Goal: Task Accomplishment & Management: Manage account settings

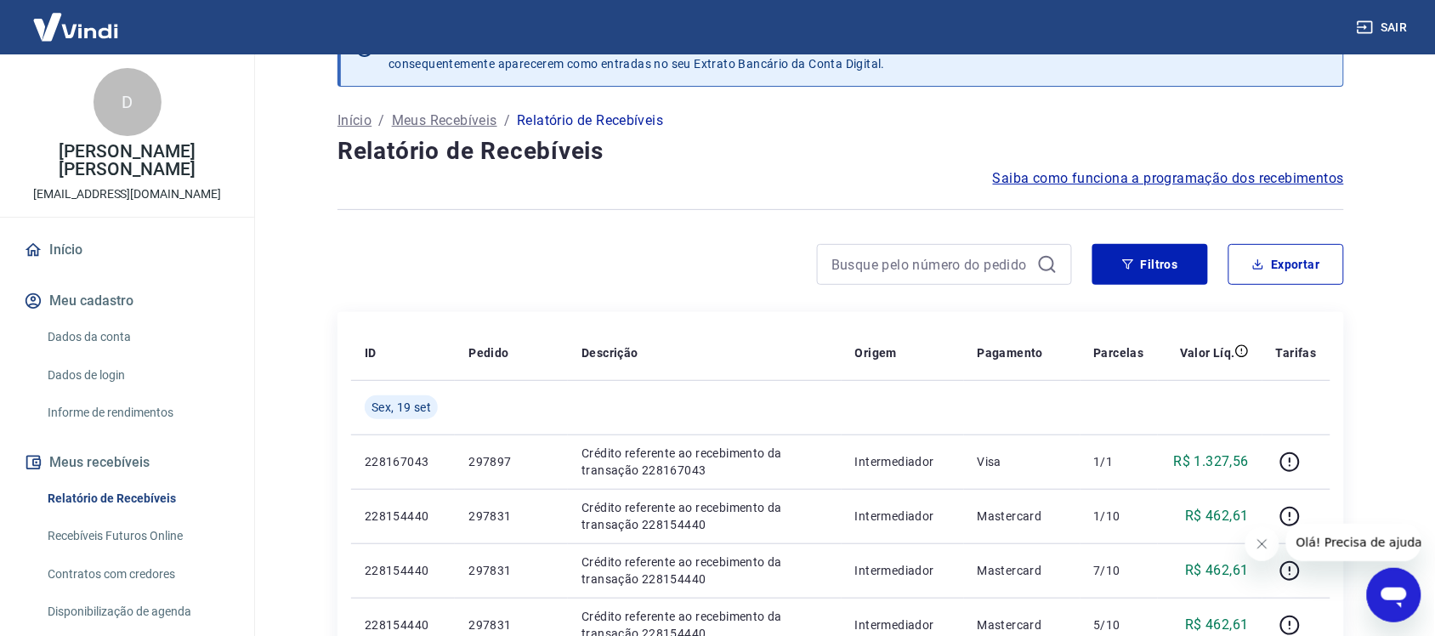
scroll to position [106, 0]
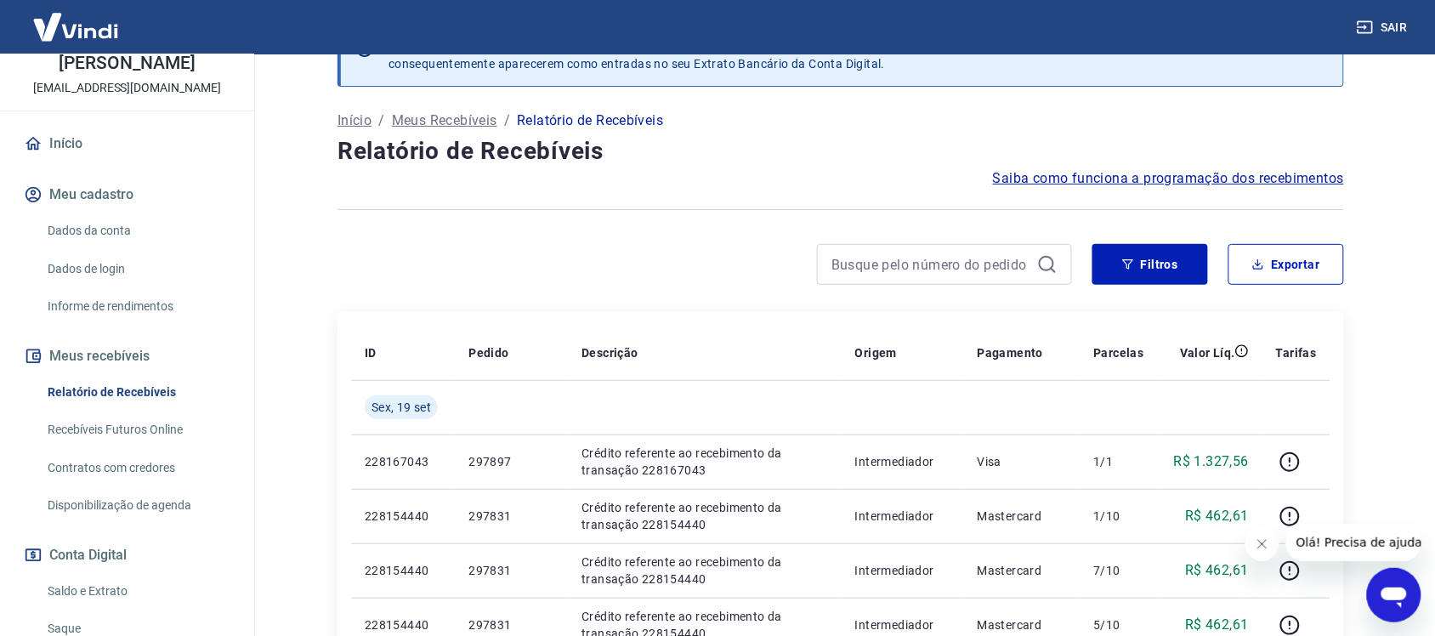
click at [103, 496] on link "Disponibilização de agenda" at bounding box center [137, 505] width 193 height 35
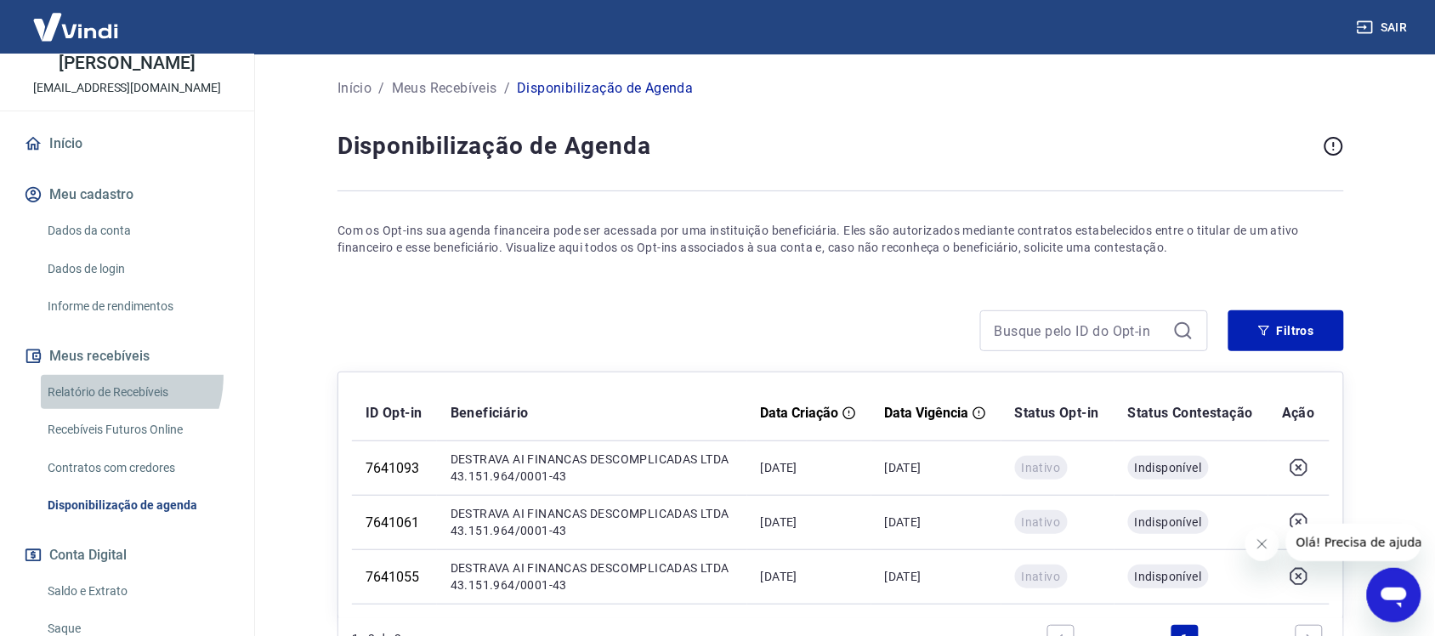
click at [110, 375] on link "Relatório de Recebíveis" at bounding box center [137, 392] width 193 height 35
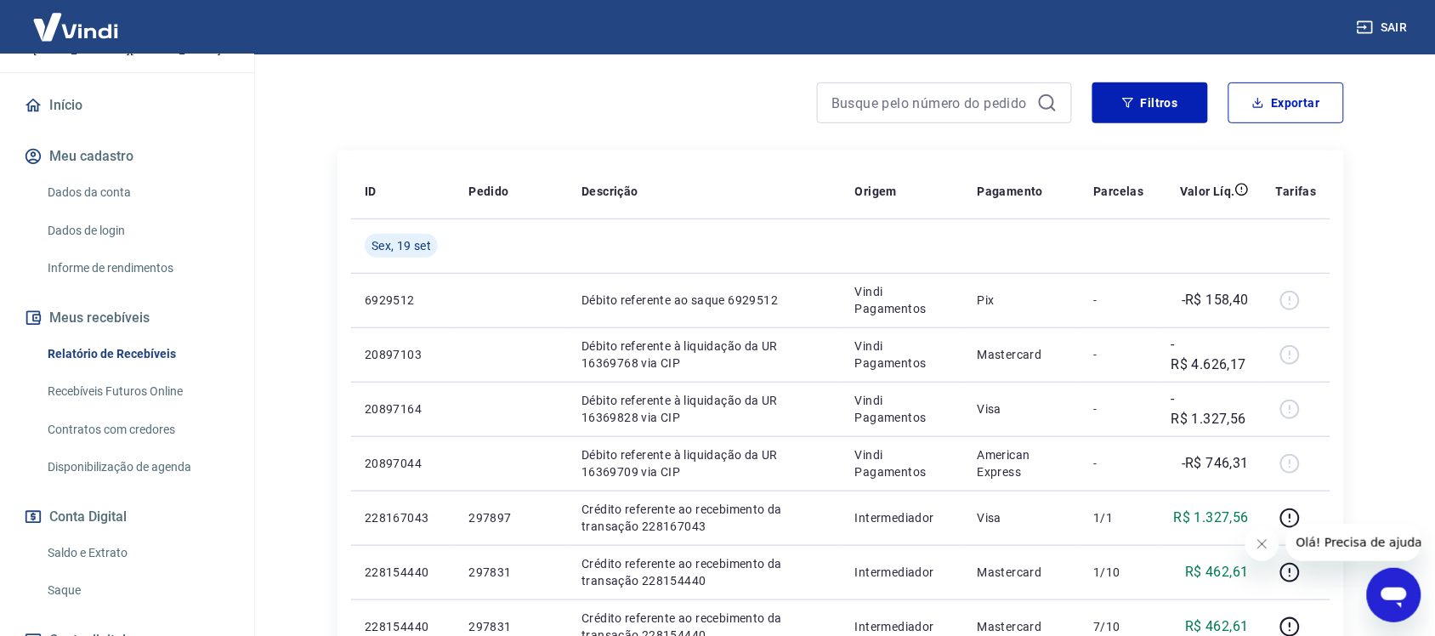
scroll to position [212, 0]
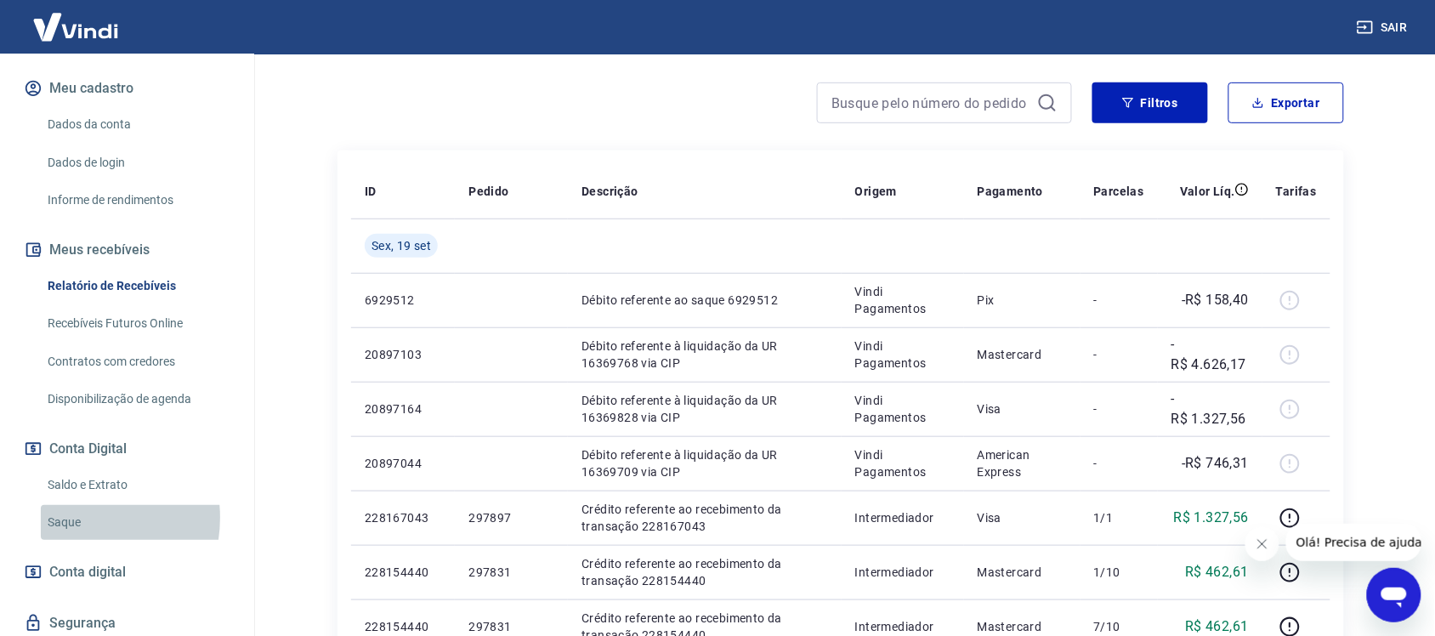
click at [70, 505] on link "Saque" at bounding box center [137, 522] width 193 height 35
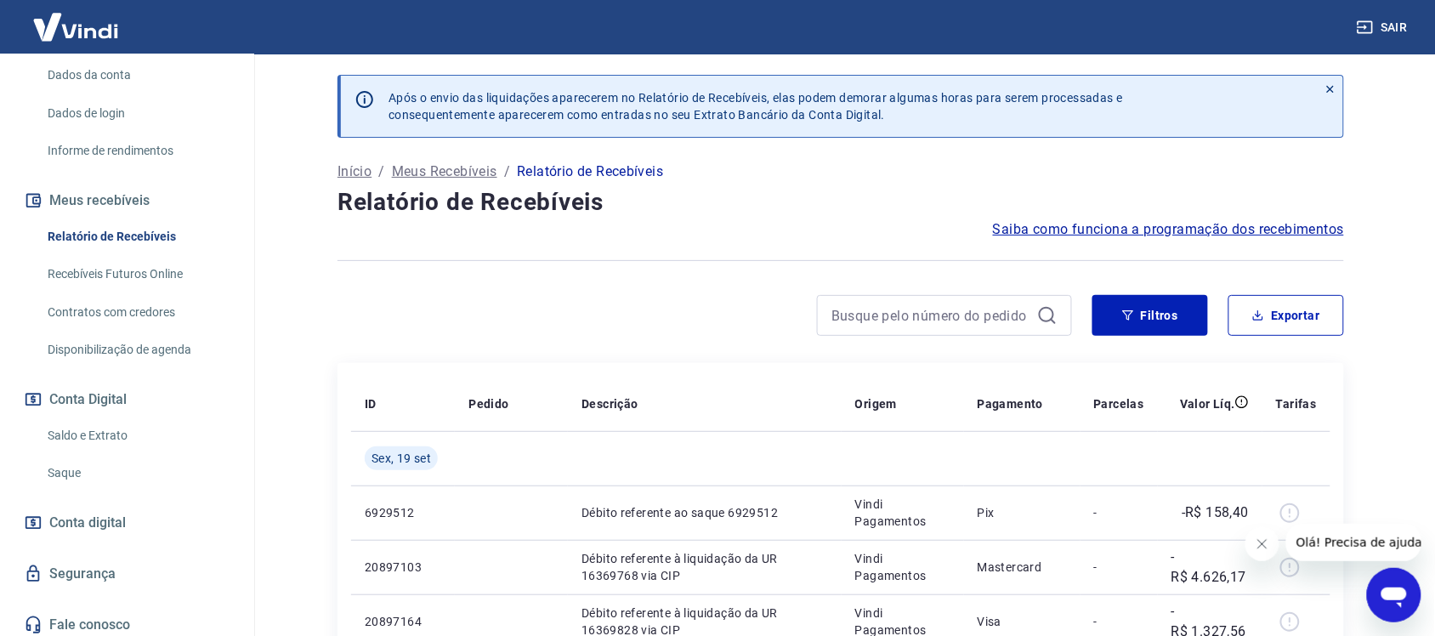
scroll to position [249, 0]
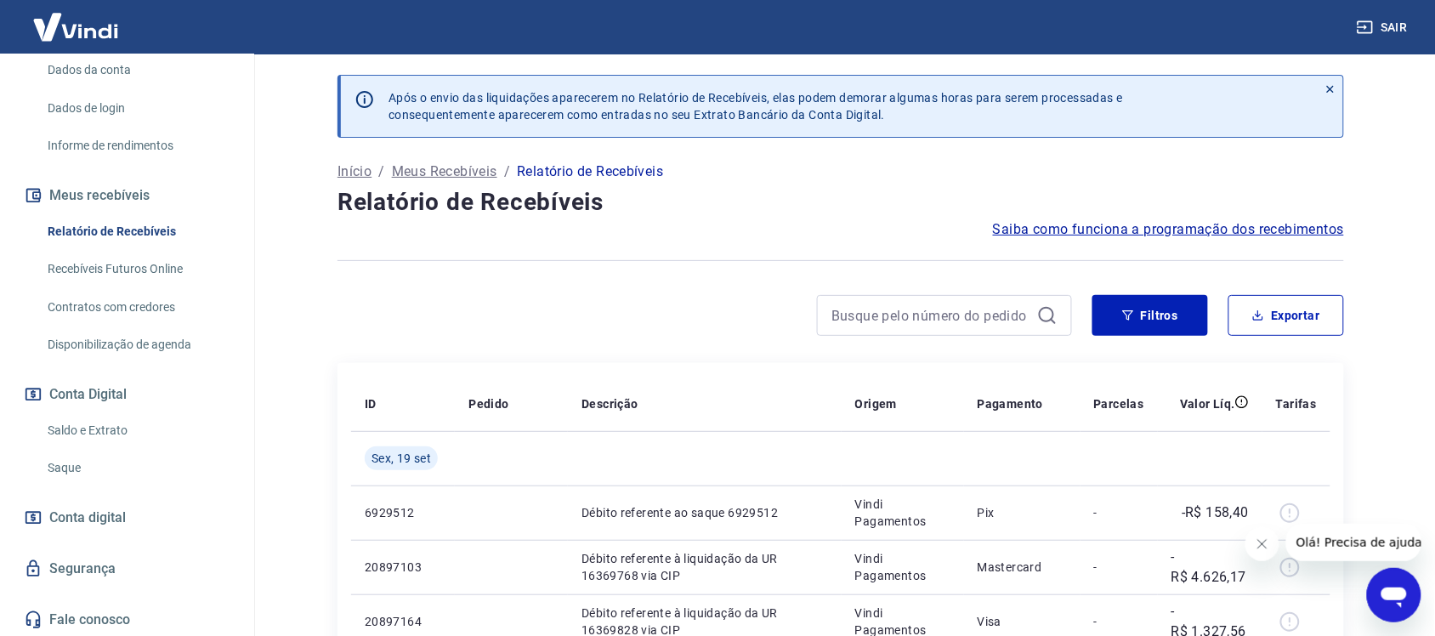
click at [53, 456] on link "Saque" at bounding box center [137, 467] width 193 height 35
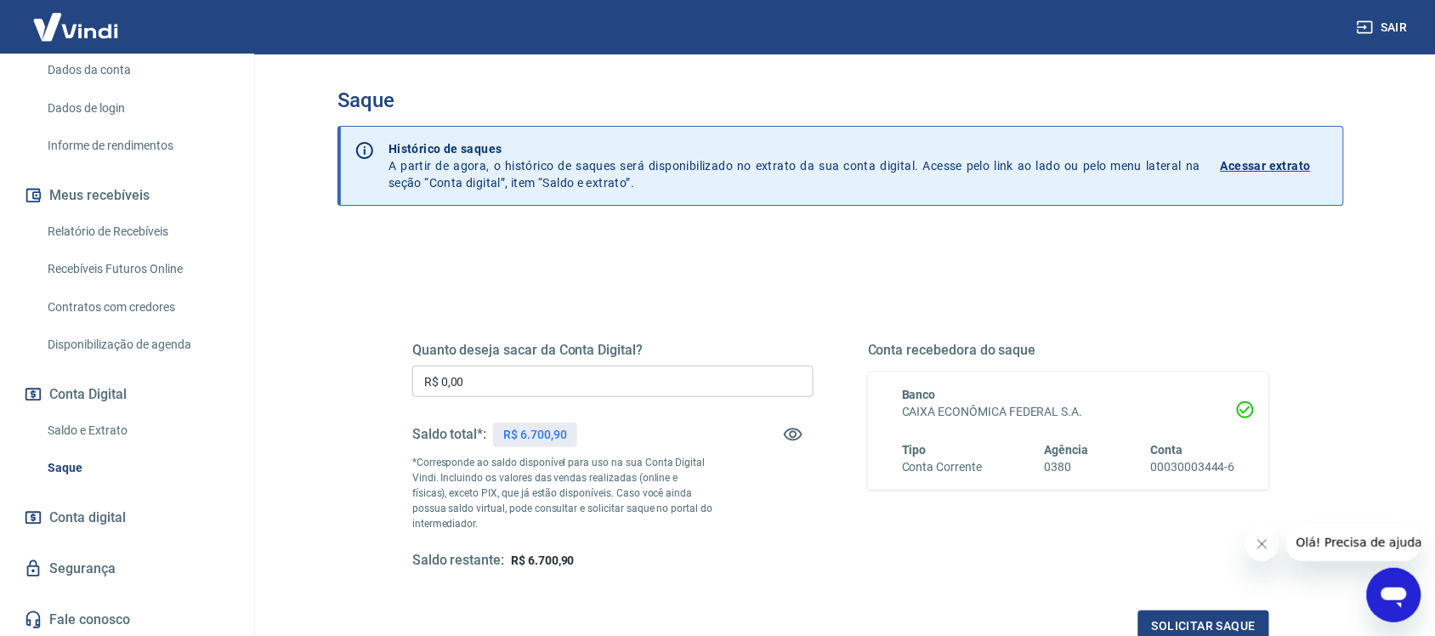
scroll to position [106, 0]
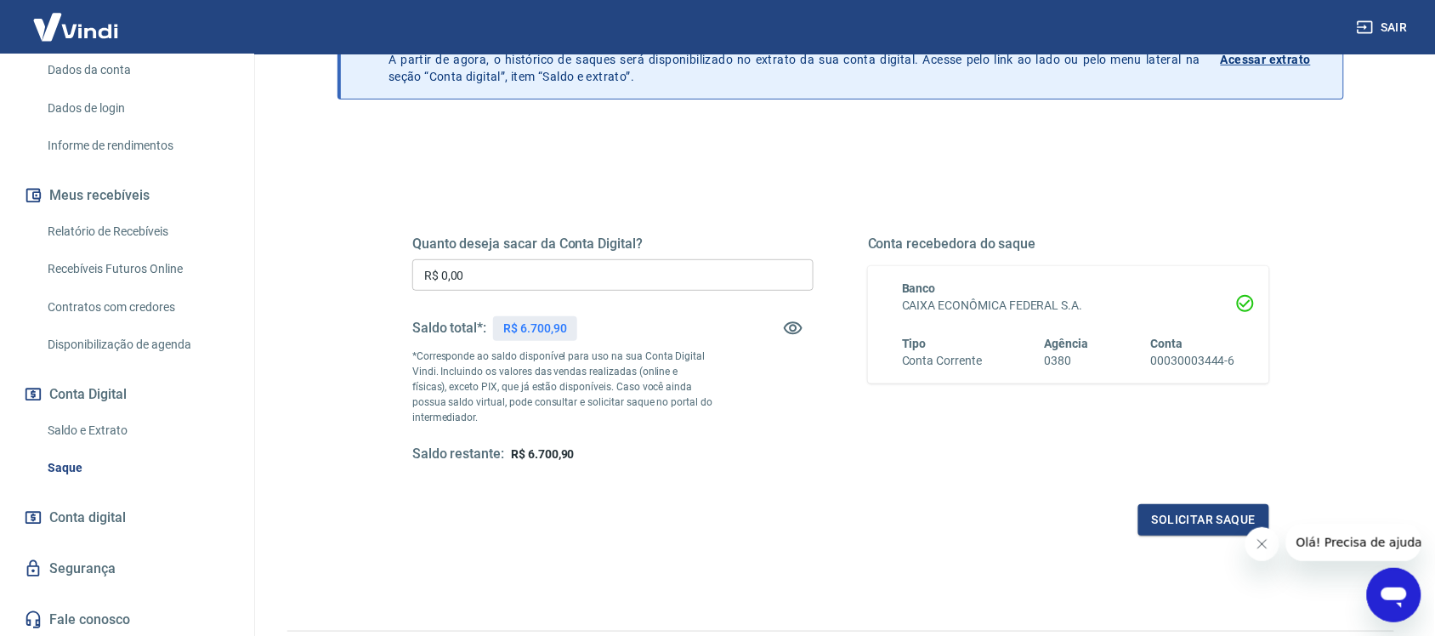
click at [106, 222] on link "Relatório de Recebíveis" at bounding box center [137, 231] width 193 height 35
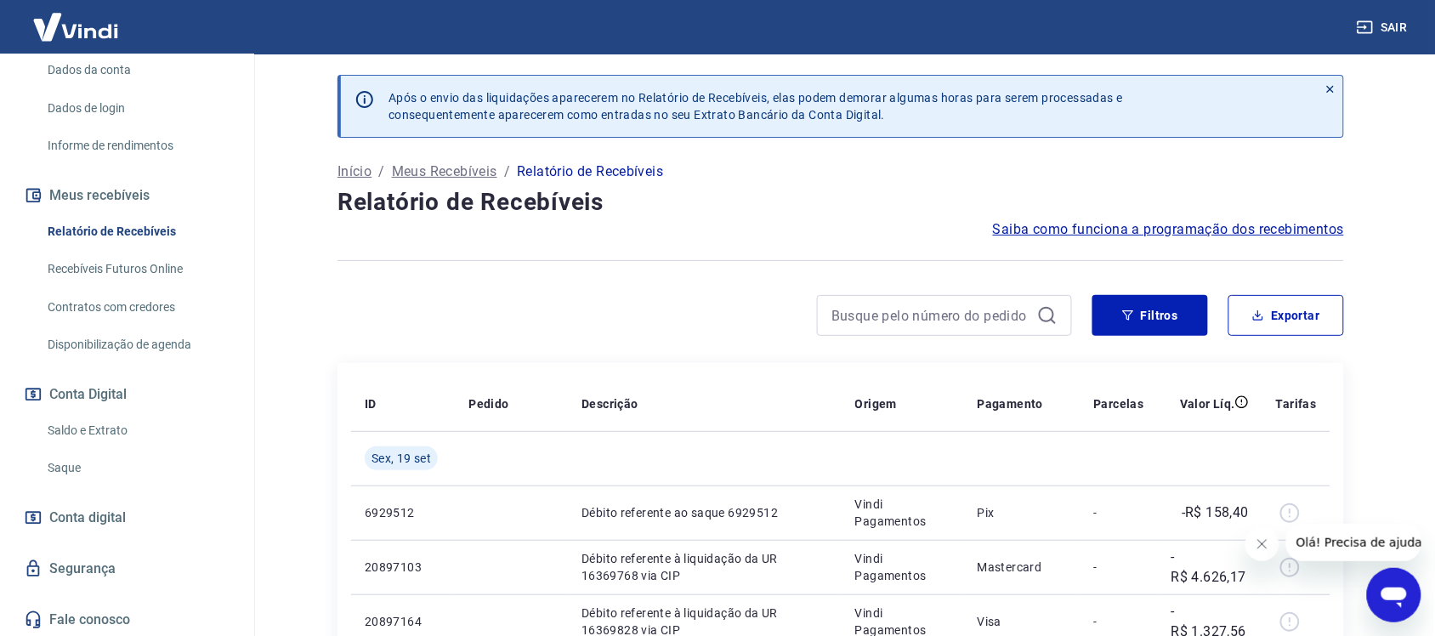
scroll to position [106, 0]
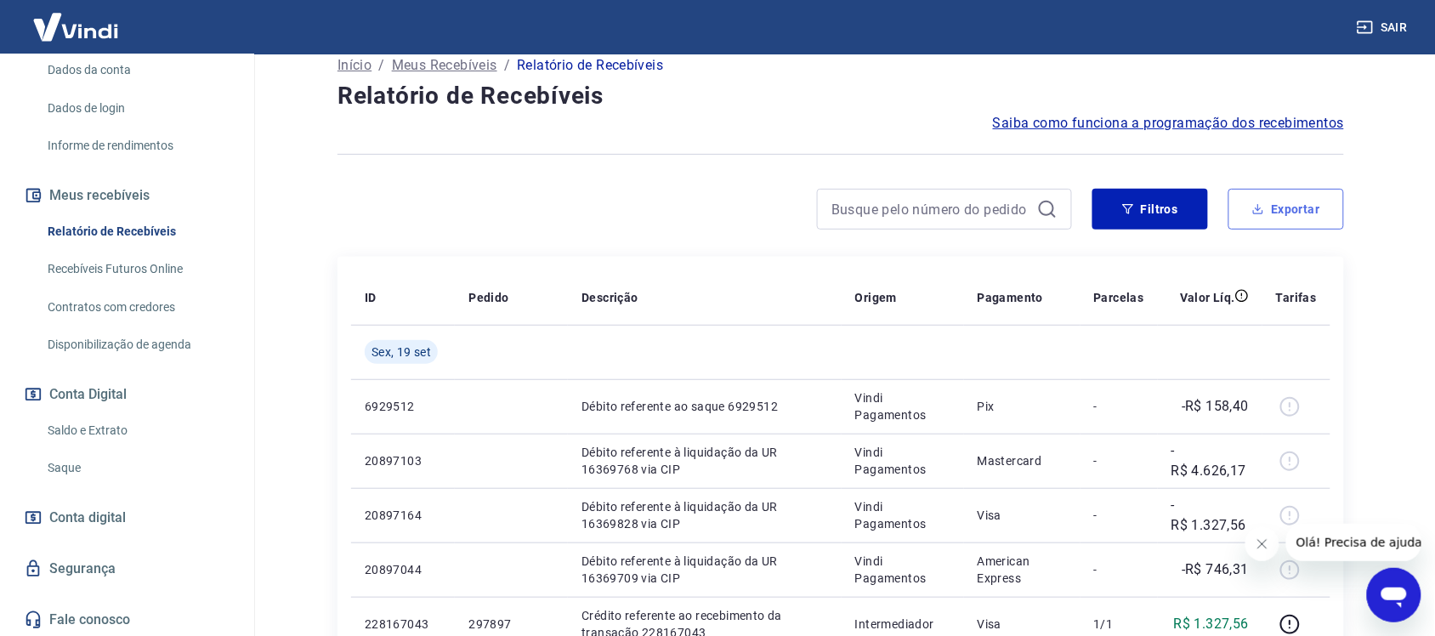
click at [1302, 202] on button "Exportar" at bounding box center [1286, 209] width 116 height 41
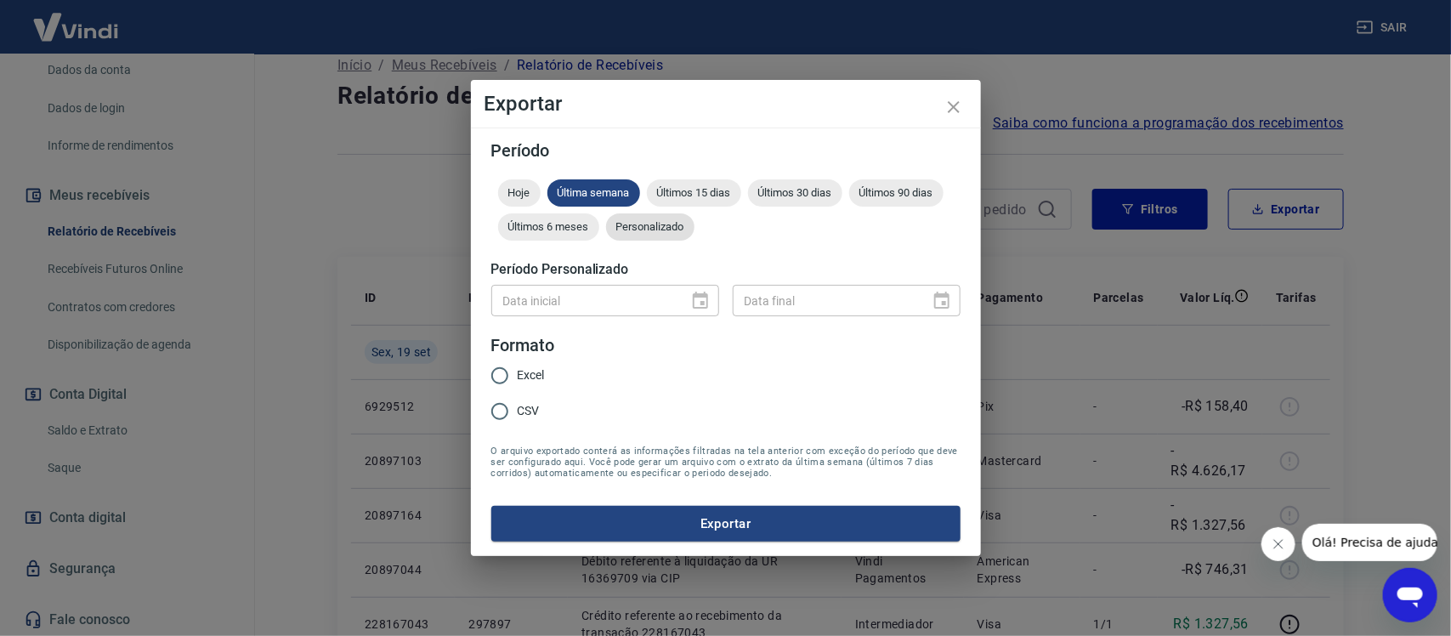
click at [631, 231] on span "Personalizado" at bounding box center [650, 226] width 88 height 13
click at [698, 300] on icon "Choose date" at bounding box center [700, 301] width 20 height 20
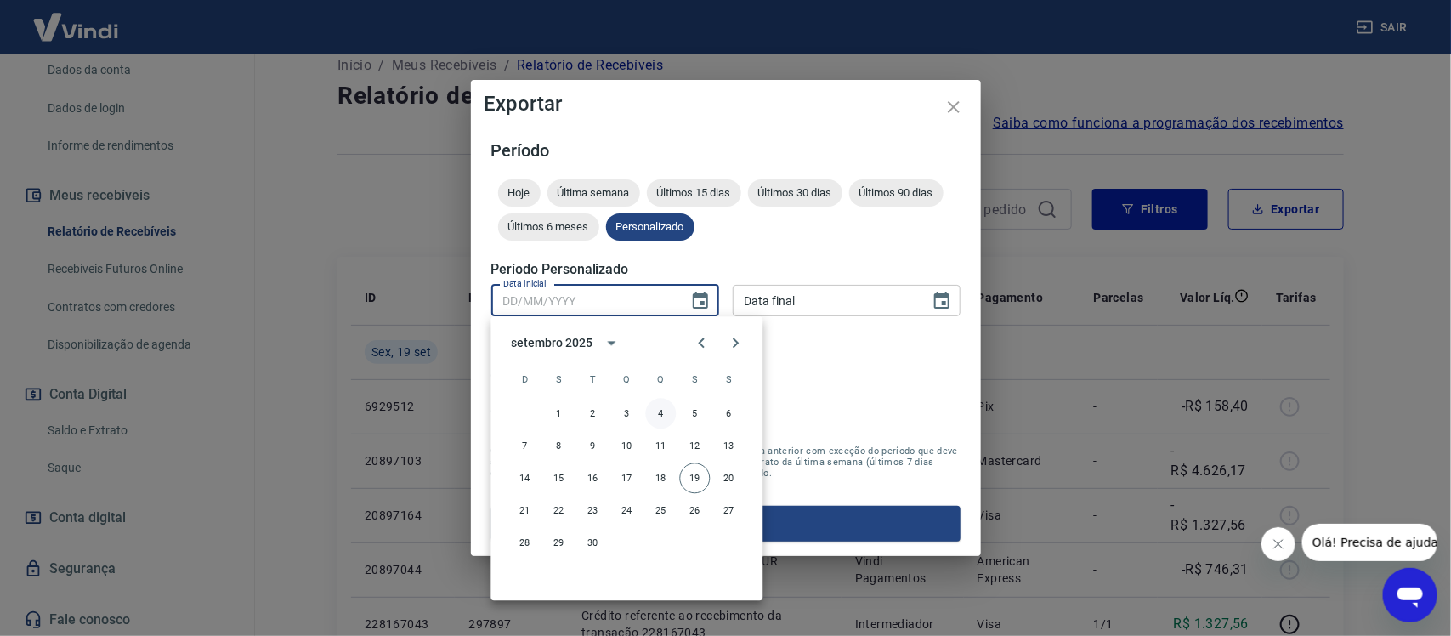
click at [656, 413] on button "4" at bounding box center [661, 414] width 31 height 31
type input "04/09/2025"
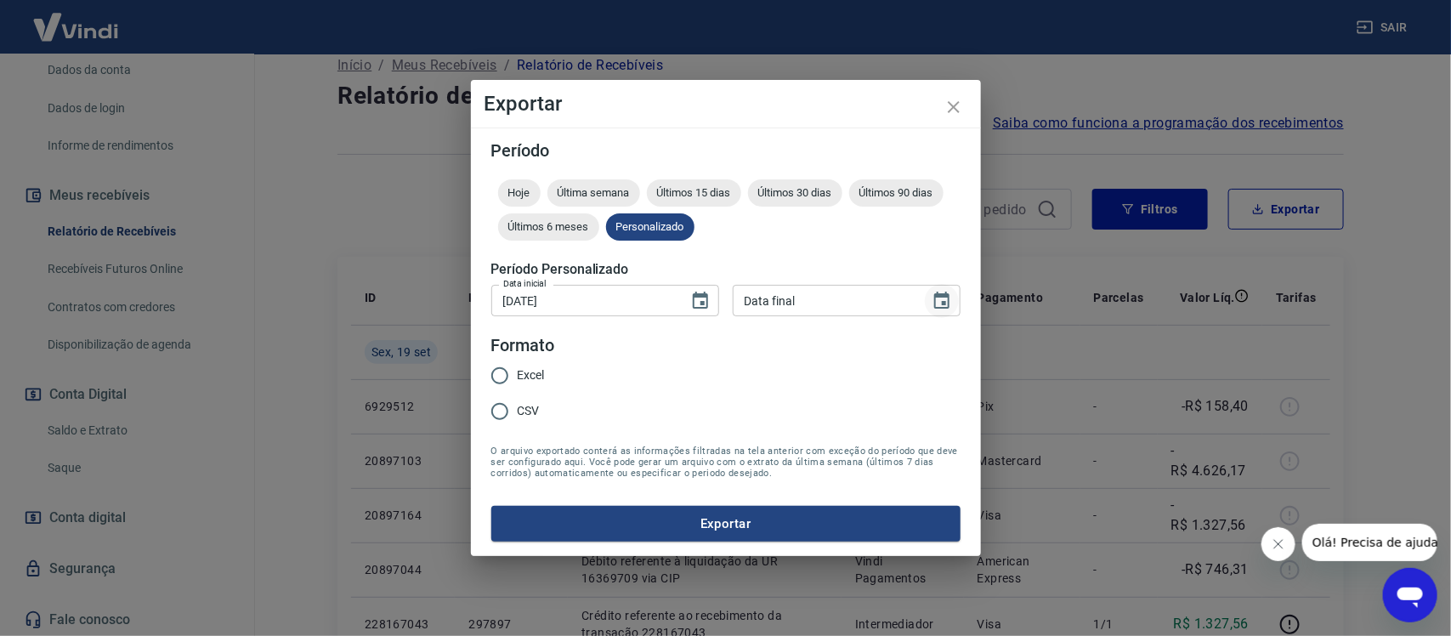
click at [941, 302] on icon "Choose date" at bounding box center [942, 301] width 20 height 20
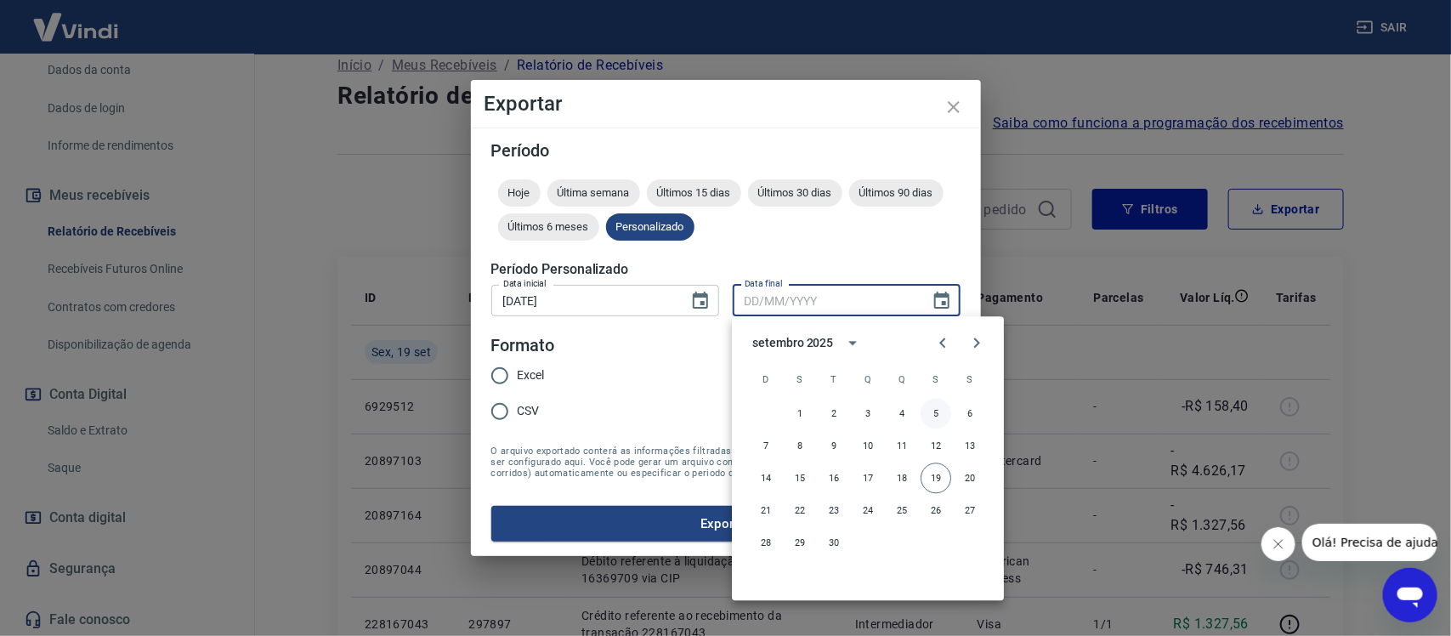
click at [939, 413] on button "5" at bounding box center [936, 414] width 31 height 31
type input "05/09/2025"
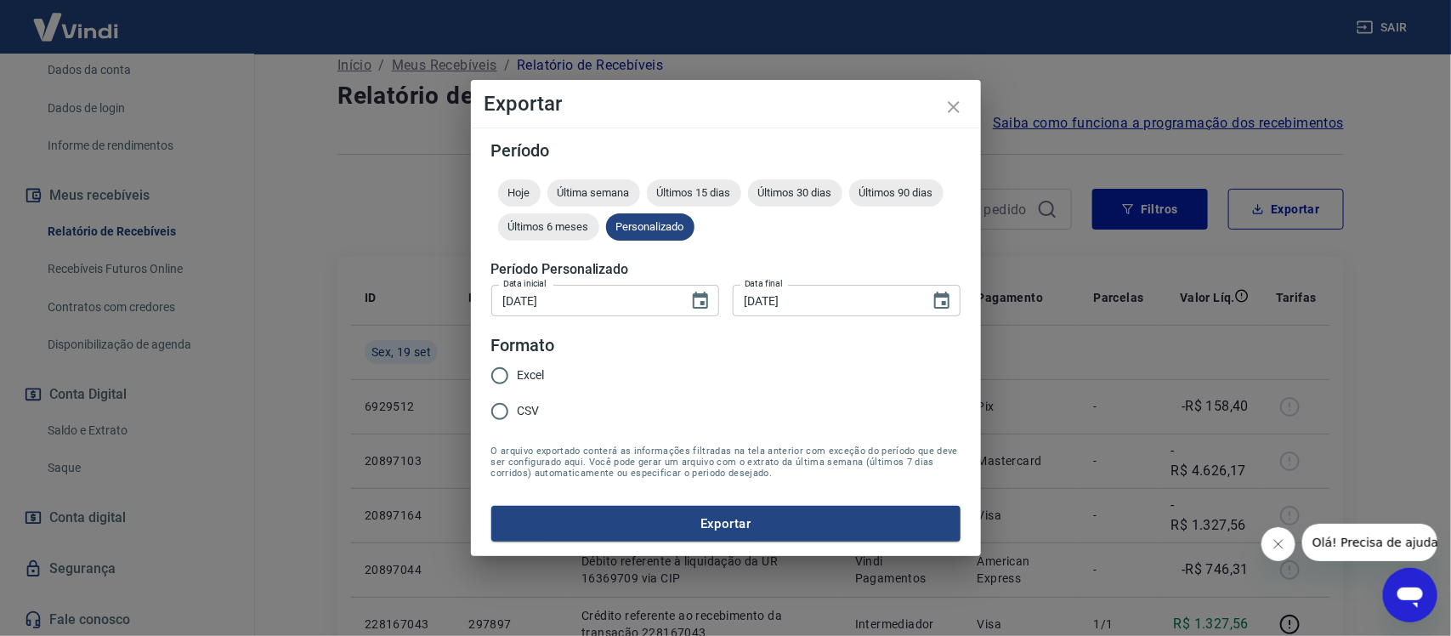
click at [494, 365] on input "Excel" at bounding box center [500, 376] width 36 height 36
radio input "true"
click at [528, 394] on label "CSV" at bounding box center [513, 412] width 63 height 36
click at [518, 394] on input "CSV" at bounding box center [500, 412] width 36 height 36
radio input "true"
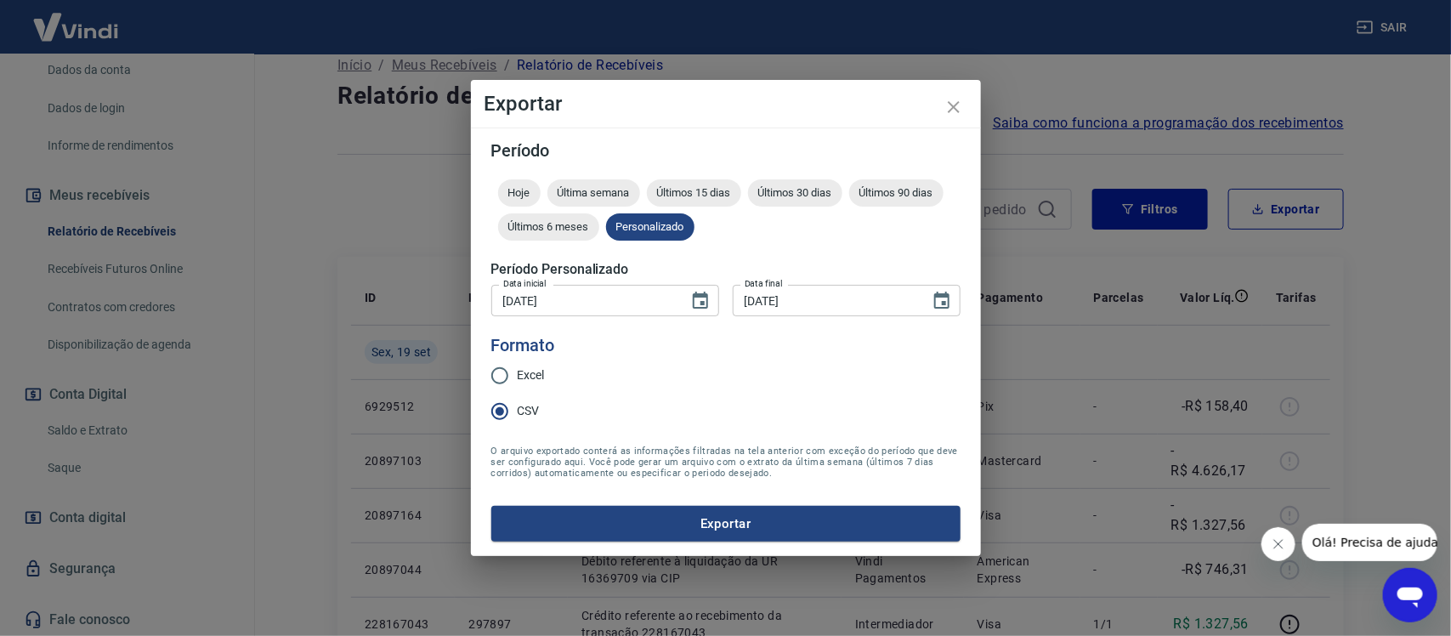
click at [495, 371] on input "Excel" at bounding box center [500, 376] width 36 height 36
radio input "true"
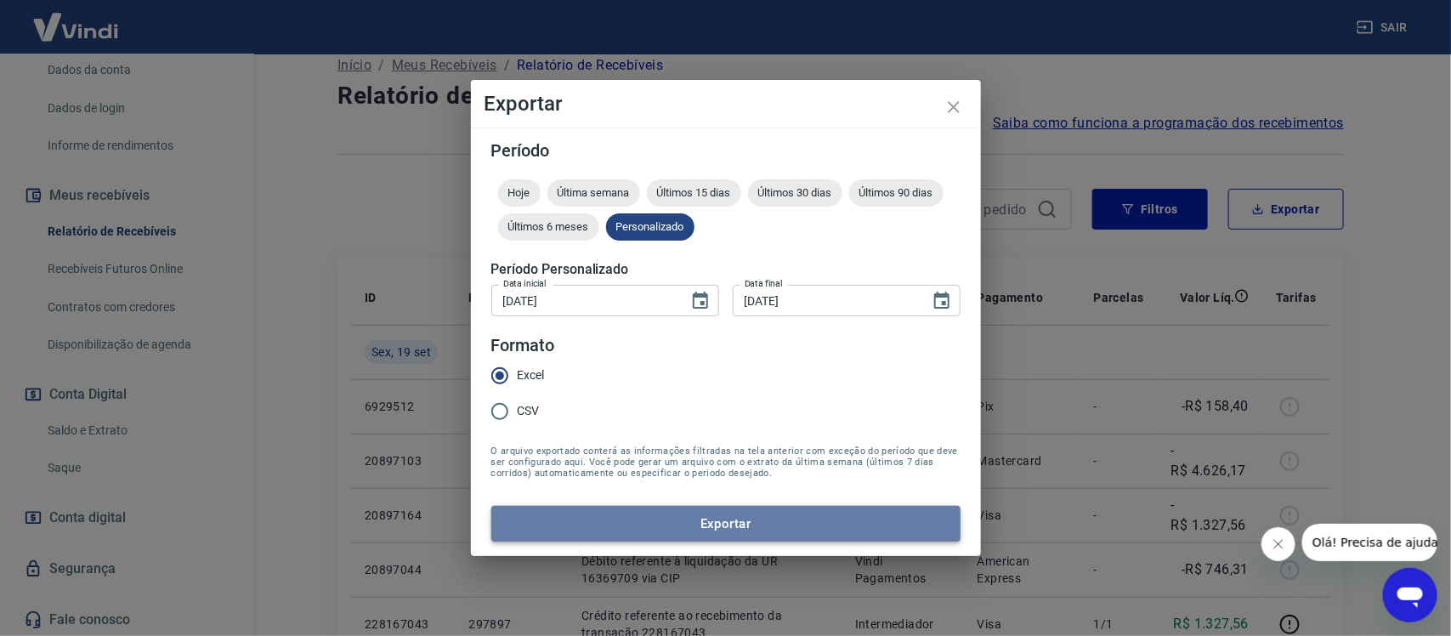
click at [754, 520] on button "Exportar" at bounding box center [725, 524] width 469 height 36
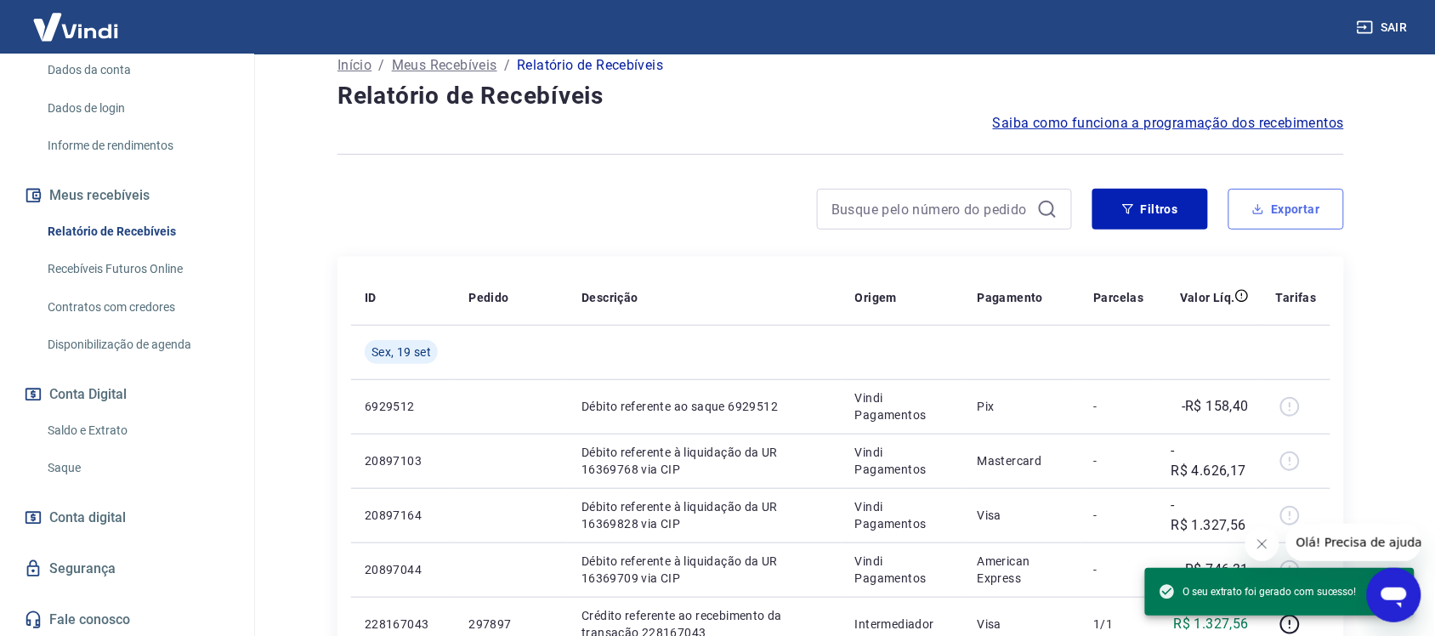
click at [1272, 198] on button "Exportar" at bounding box center [1286, 209] width 116 height 41
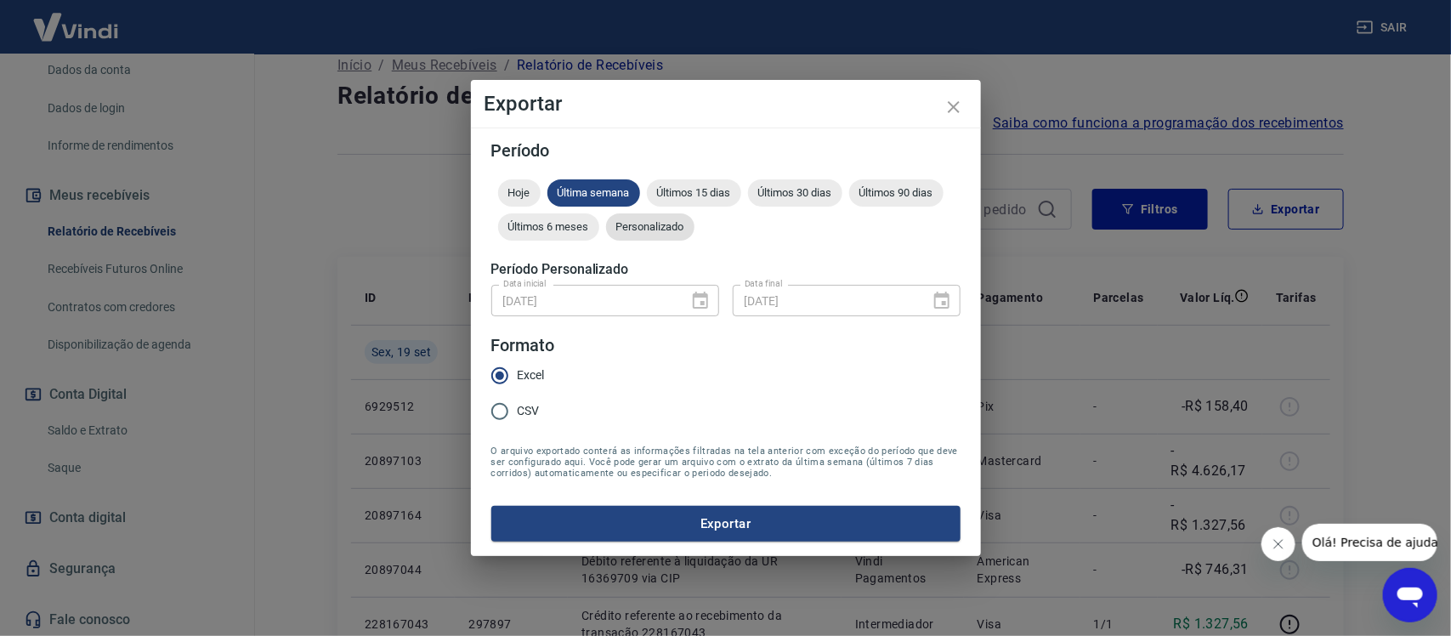
click at [639, 230] on span "Personalizado" at bounding box center [650, 226] width 88 height 13
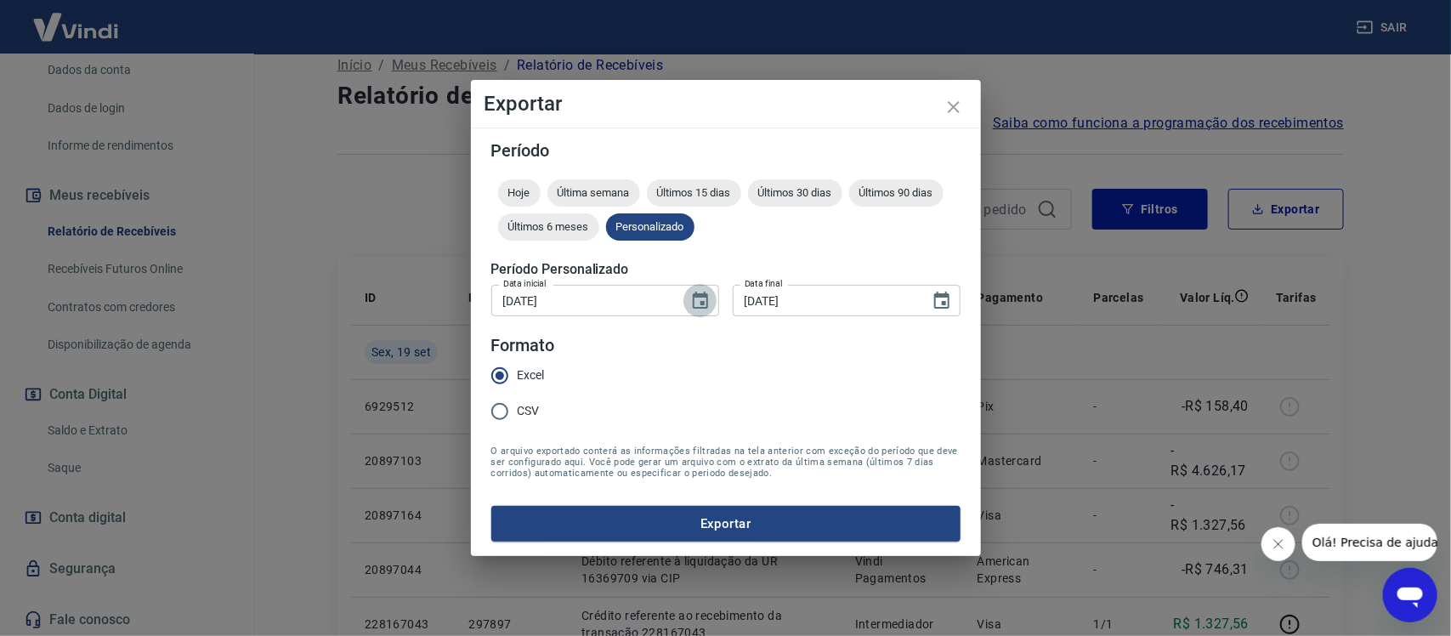
click at [700, 300] on icon "Choose date, selected date is 4 de set de 2025" at bounding box center [700, 301] width 20 height 20
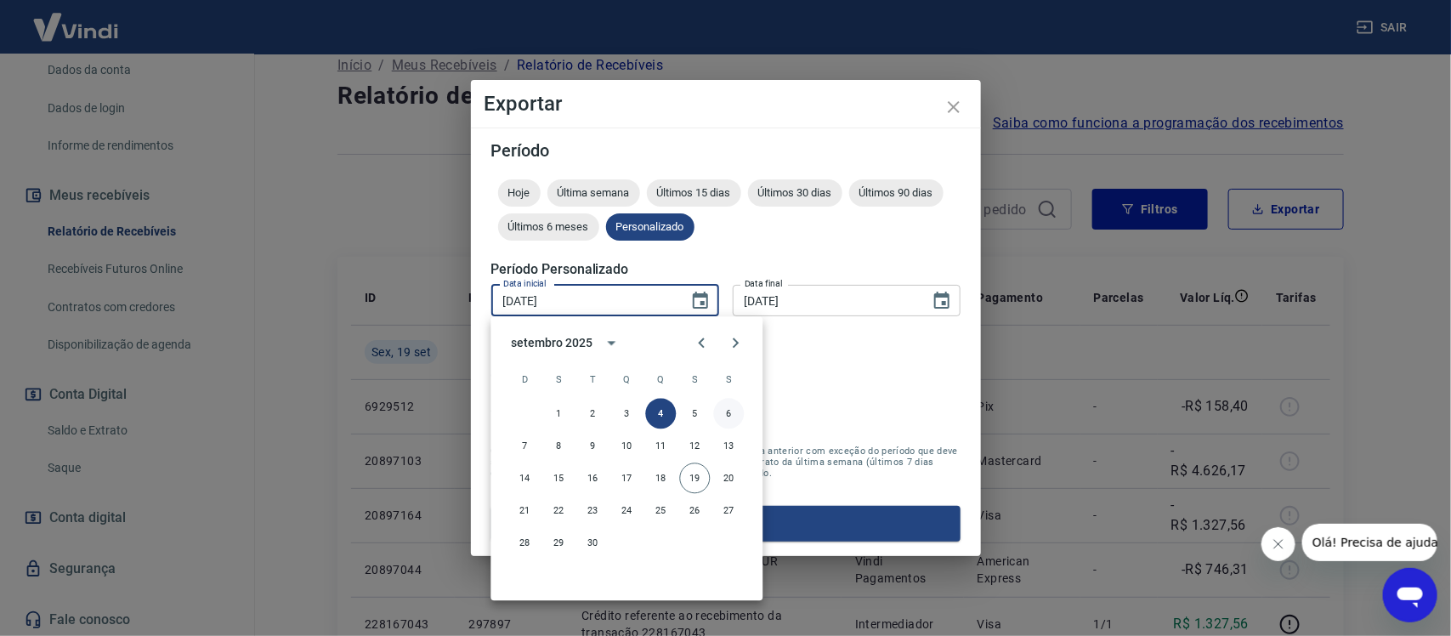
click at [727, 414] on button "6" at bounding box center [729, 414] width 31 height 31
type input "06/09/2025"
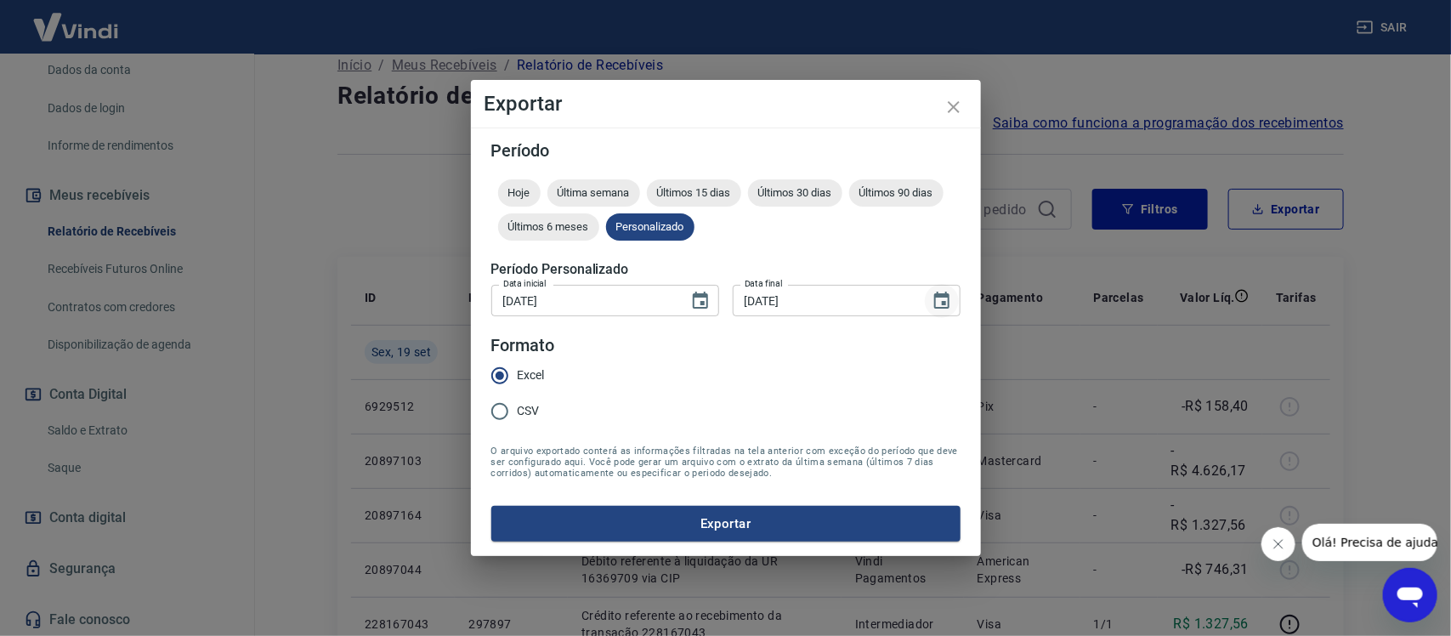
click at [945, 300] on icon "Choose date, selected date is 5 de set de 2025" at bounding box center [942, 301] width 20 height 20
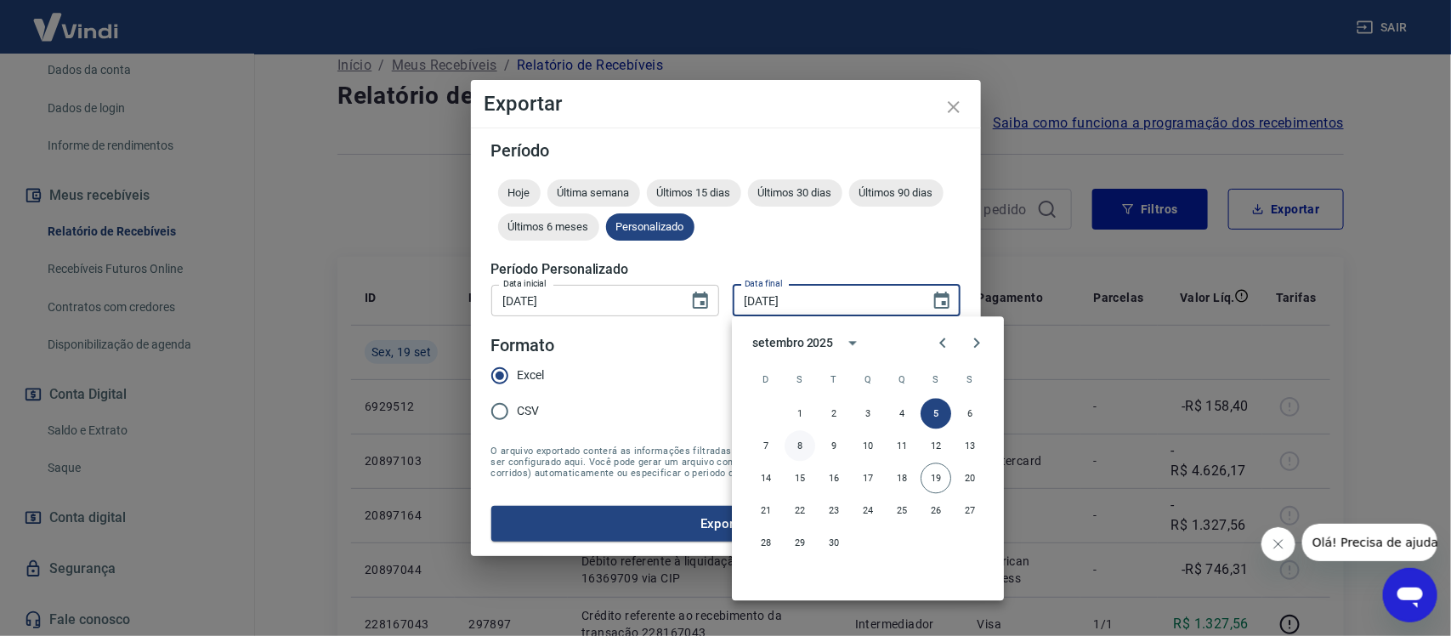
click at [795, 443] on button "8" at bounding box center [800, 446] width 31 height 31
type input "08/09/2025"
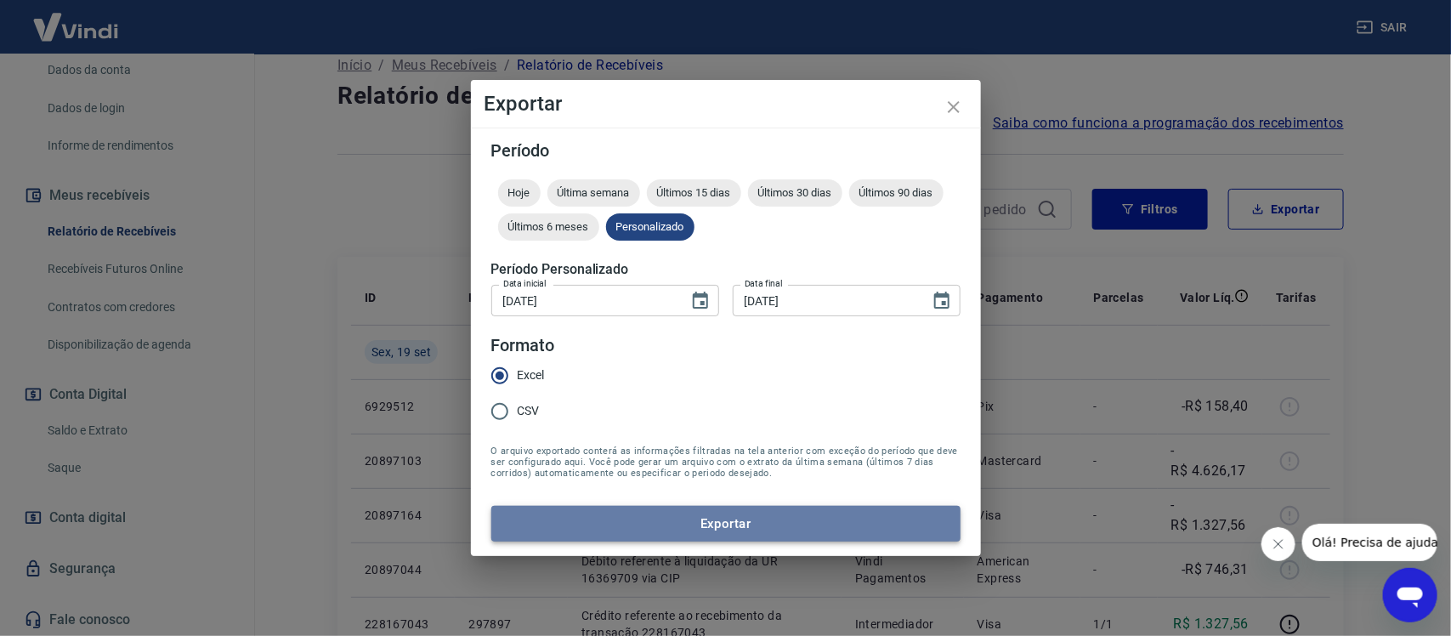
click at [700, 510] on button "Exportar" at bounding box center [725, 524] width 469 height 36
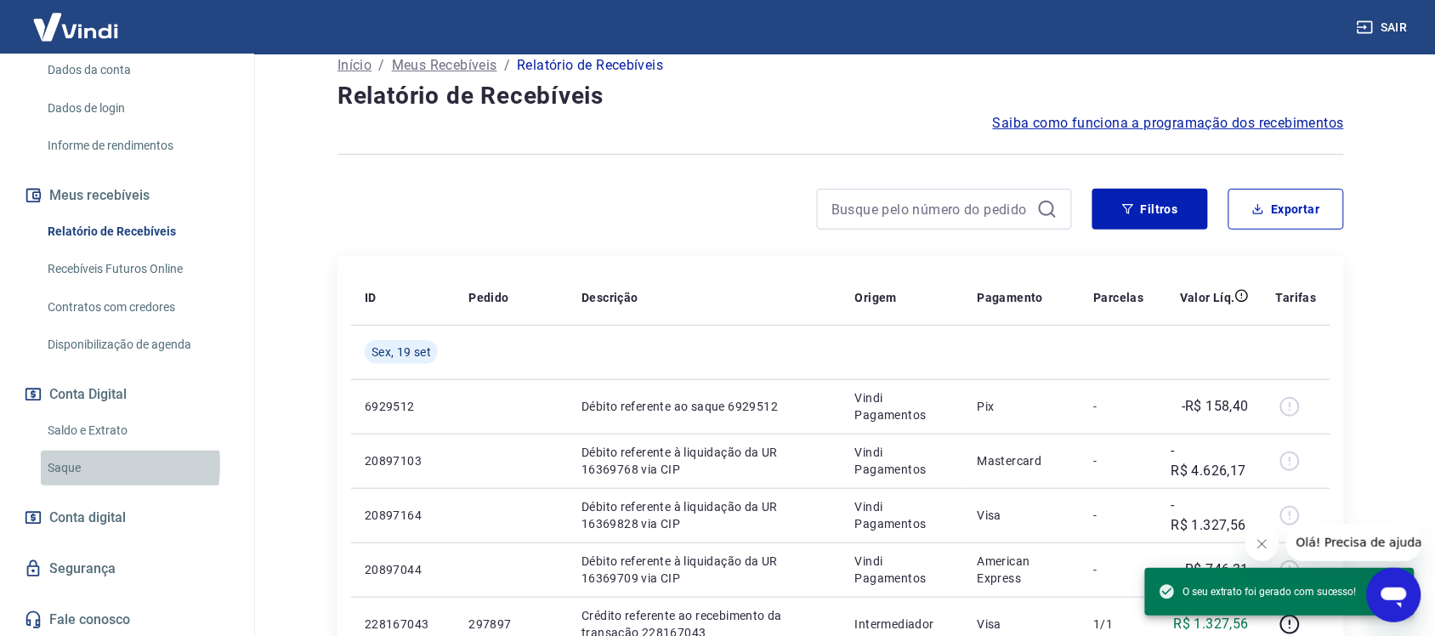
click at [75, 464] on link "Saque" at bounding box center [137, 467] width 193 height 35
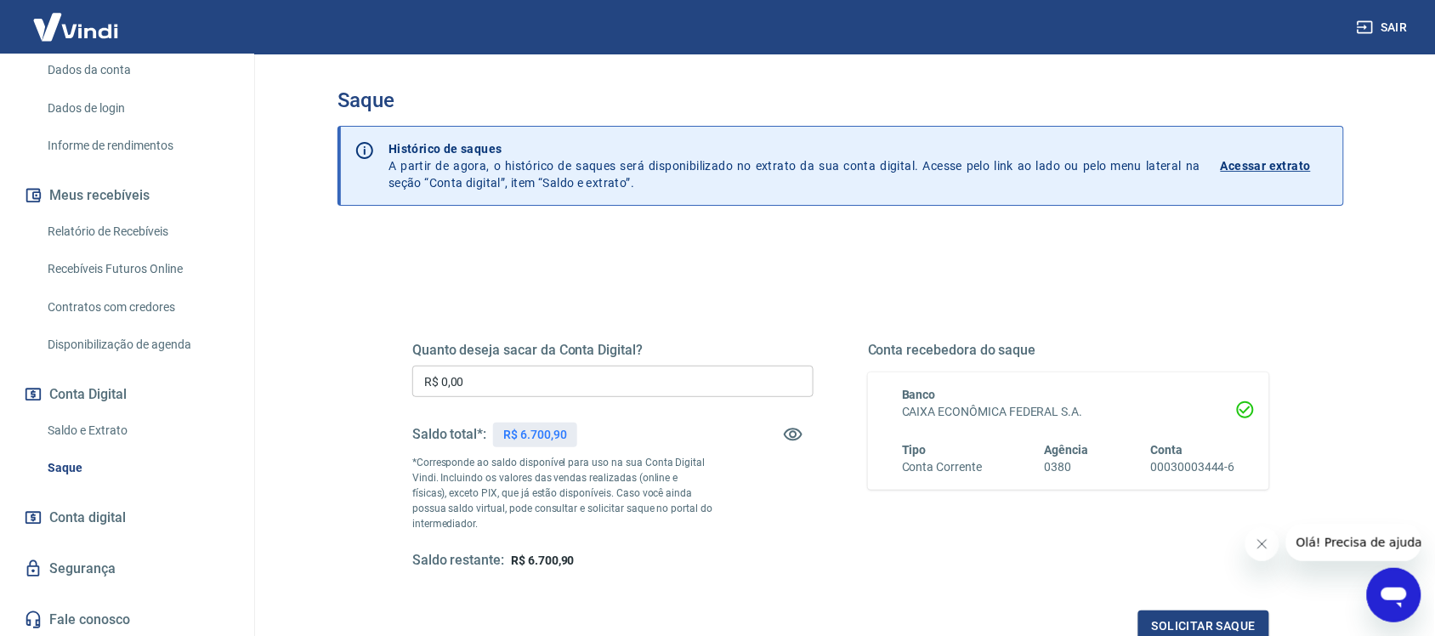
click at [79, 231] on link "Relatório de Recebíveis" at bounding box center [137, 231] width 193 height 35
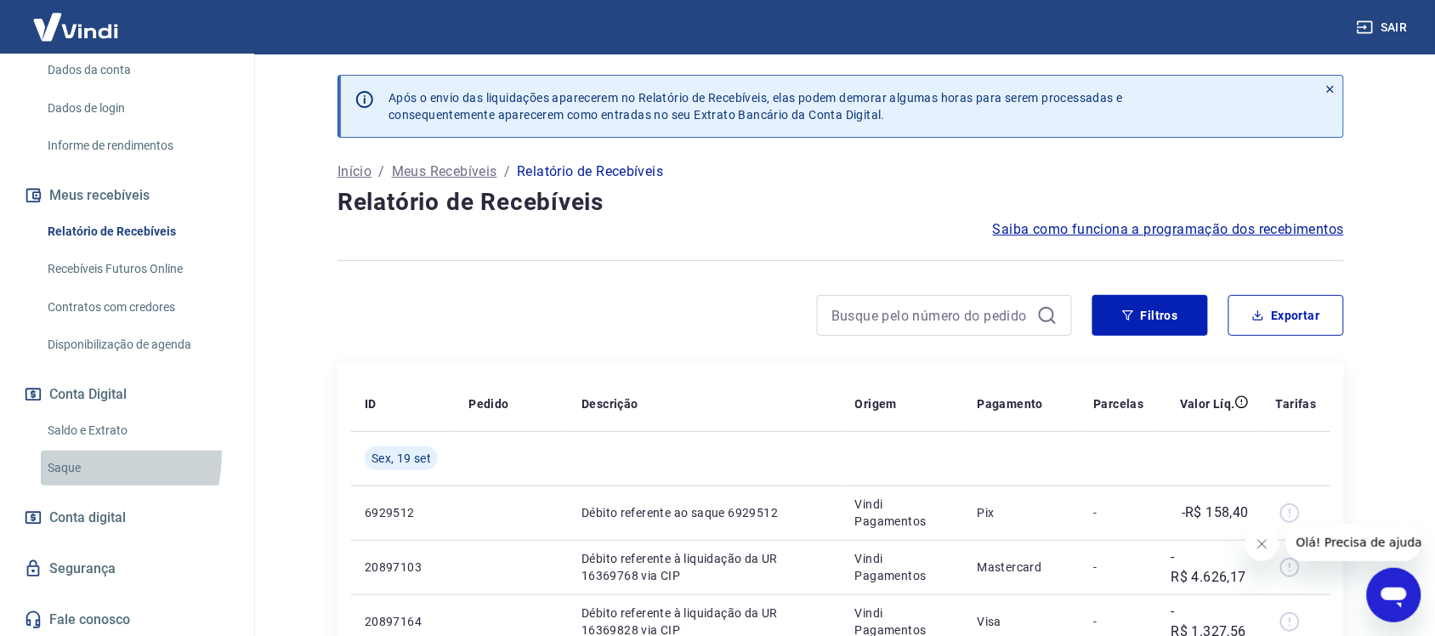
click at [57, 453] on link "Saque" at bounding box center [137, 467] width 193 height 35
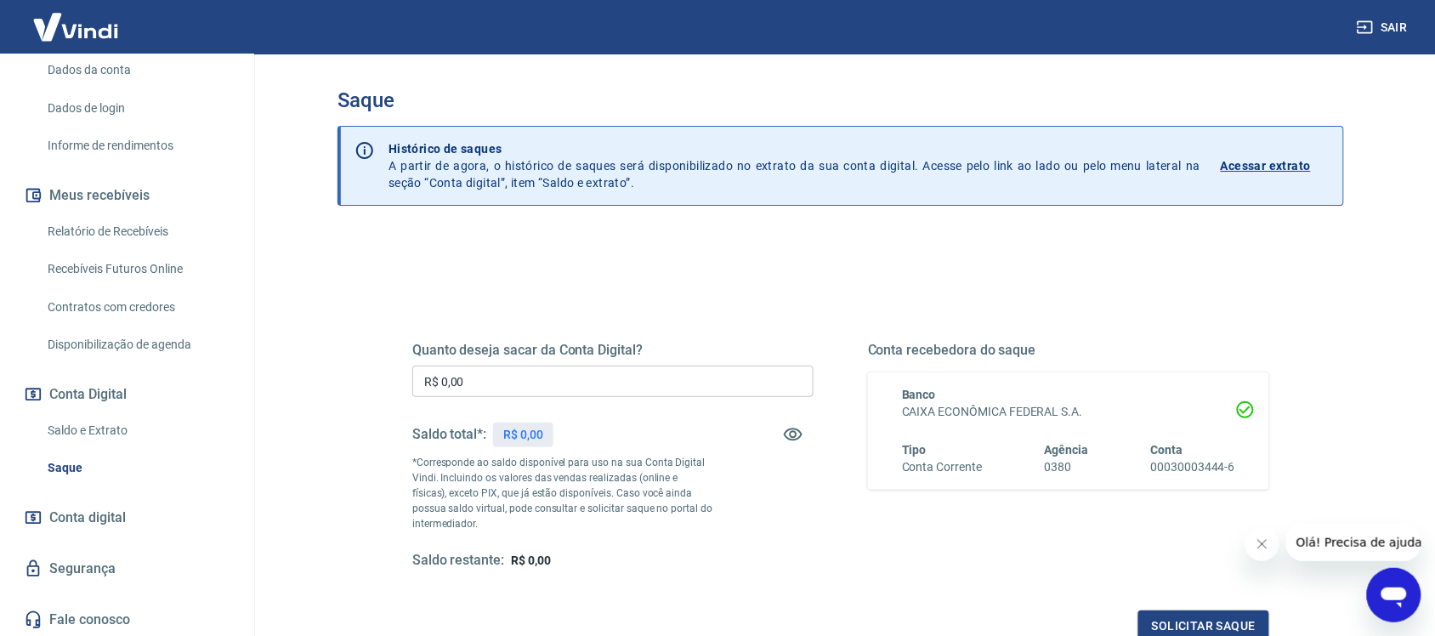
click at [538, 384] on input "R$ 0,00" at bounding box center [612, 380] width 401 height 31
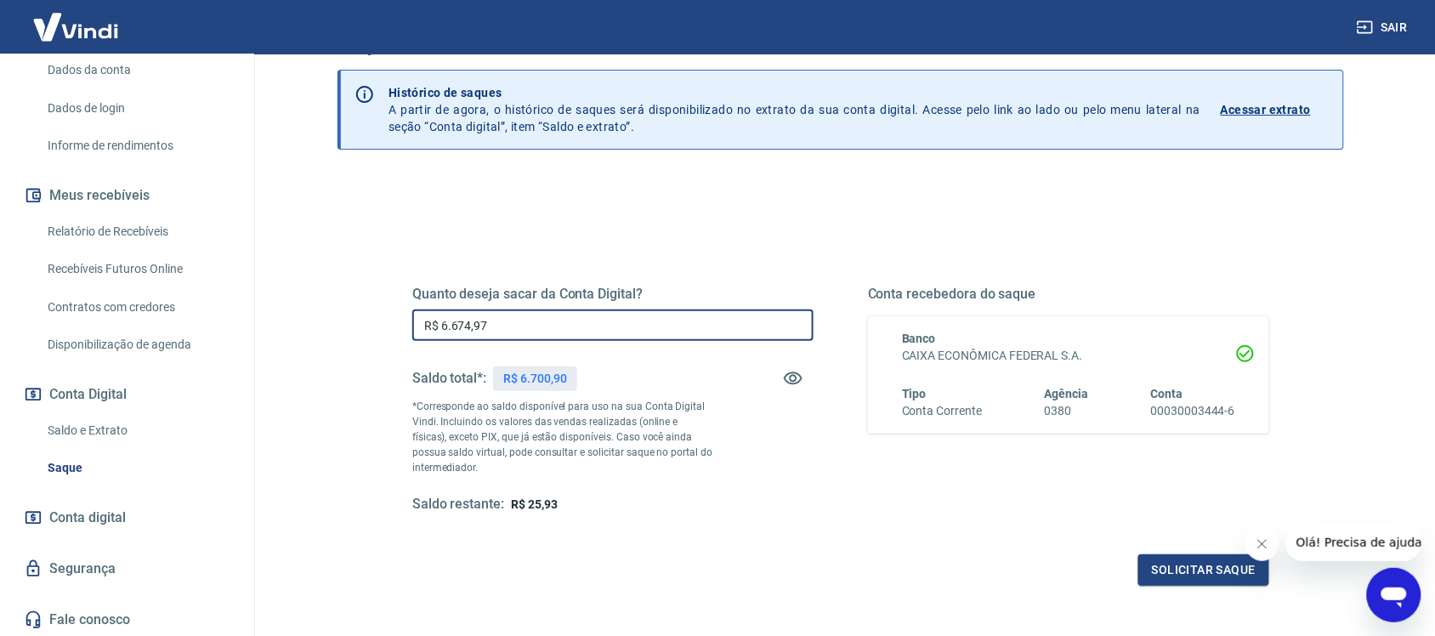
scroll to position [106, 0]
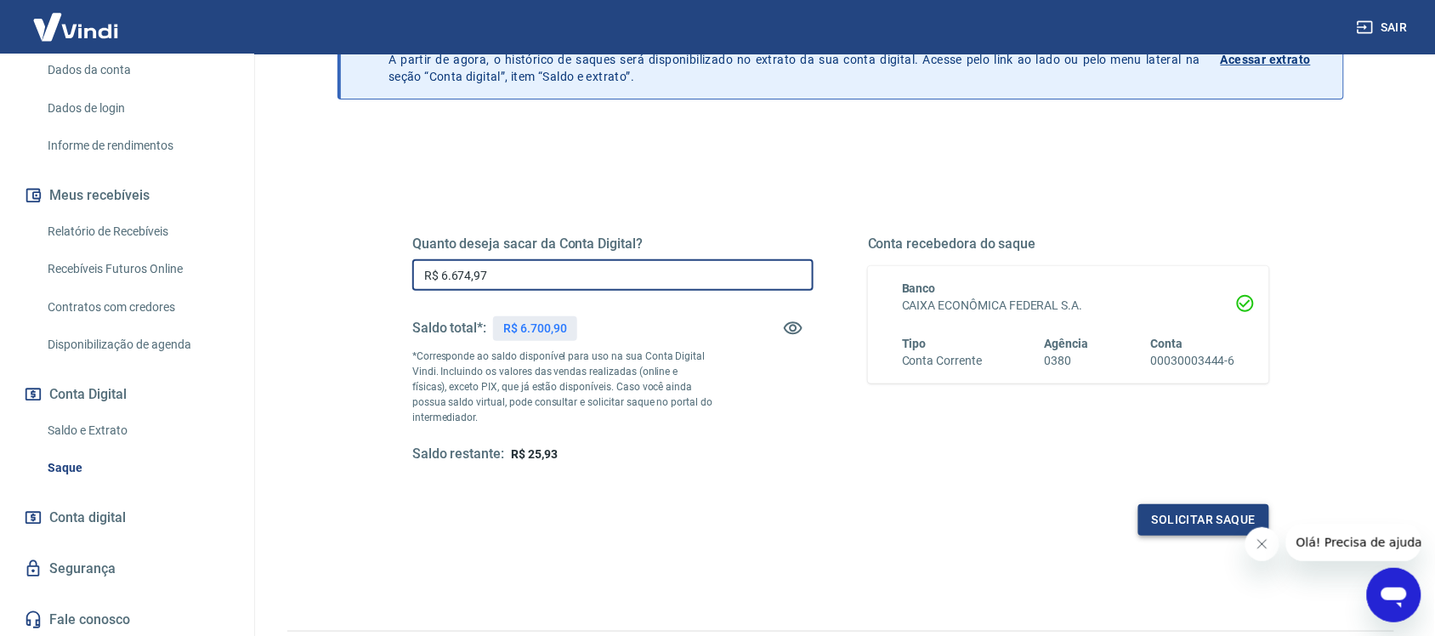
type input "R$ 6.674,97"
click at [1175, 517] on button "Solicitar saque" at bounding box center [1203, 519] width 131 height 31
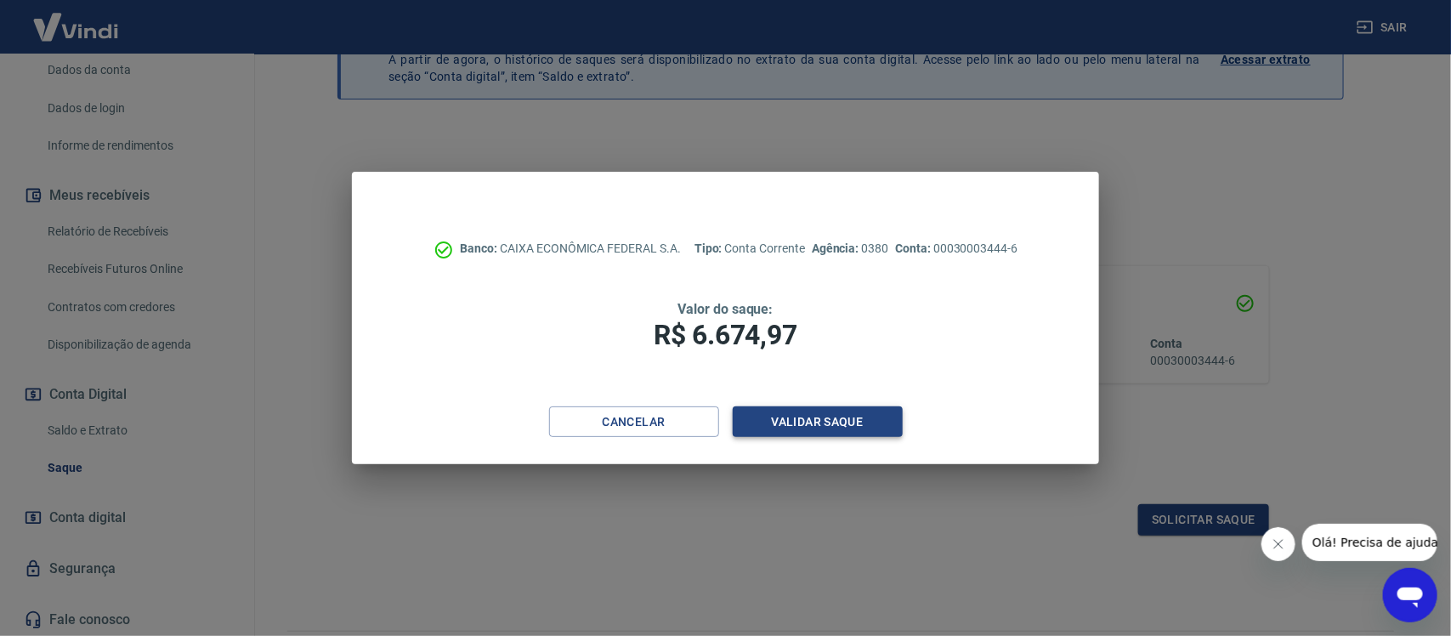
click at [796, 418] on button "Validar saque" at bounding box center [818, 421] width 170 height 31
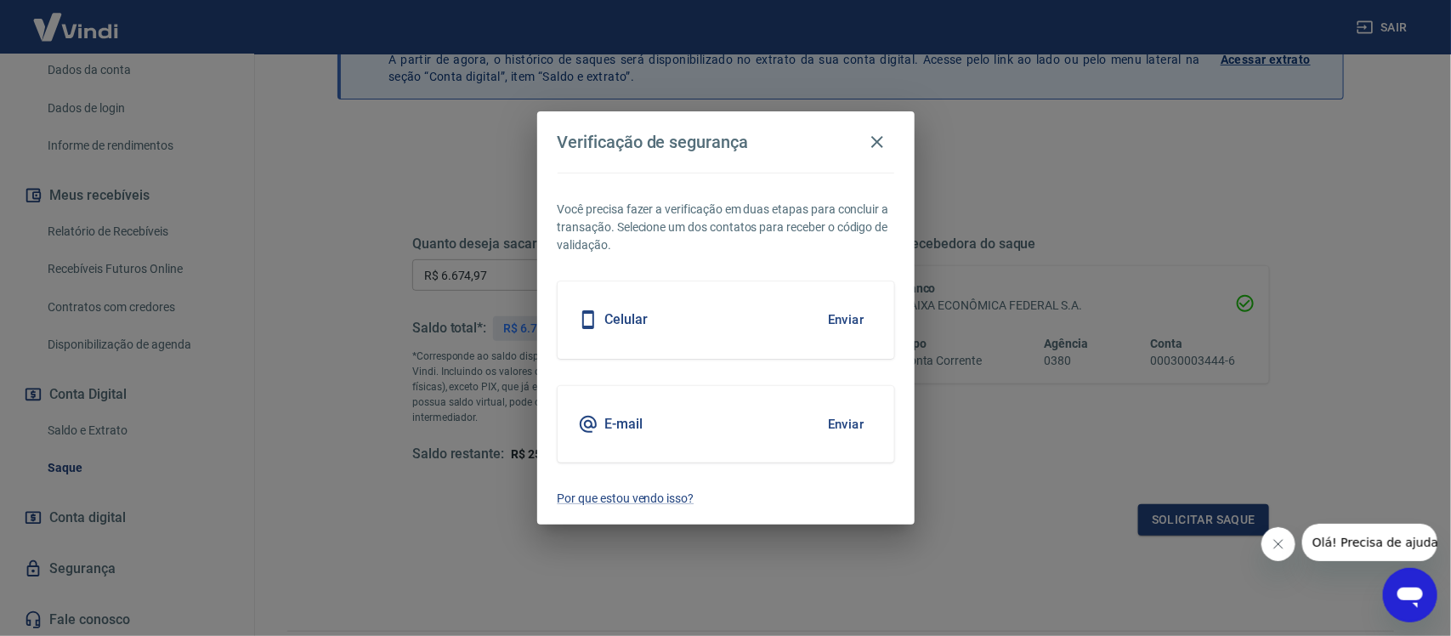
click at [860, 422] on button "Enviar" at bounding box center [846, 424] width 55 height 36
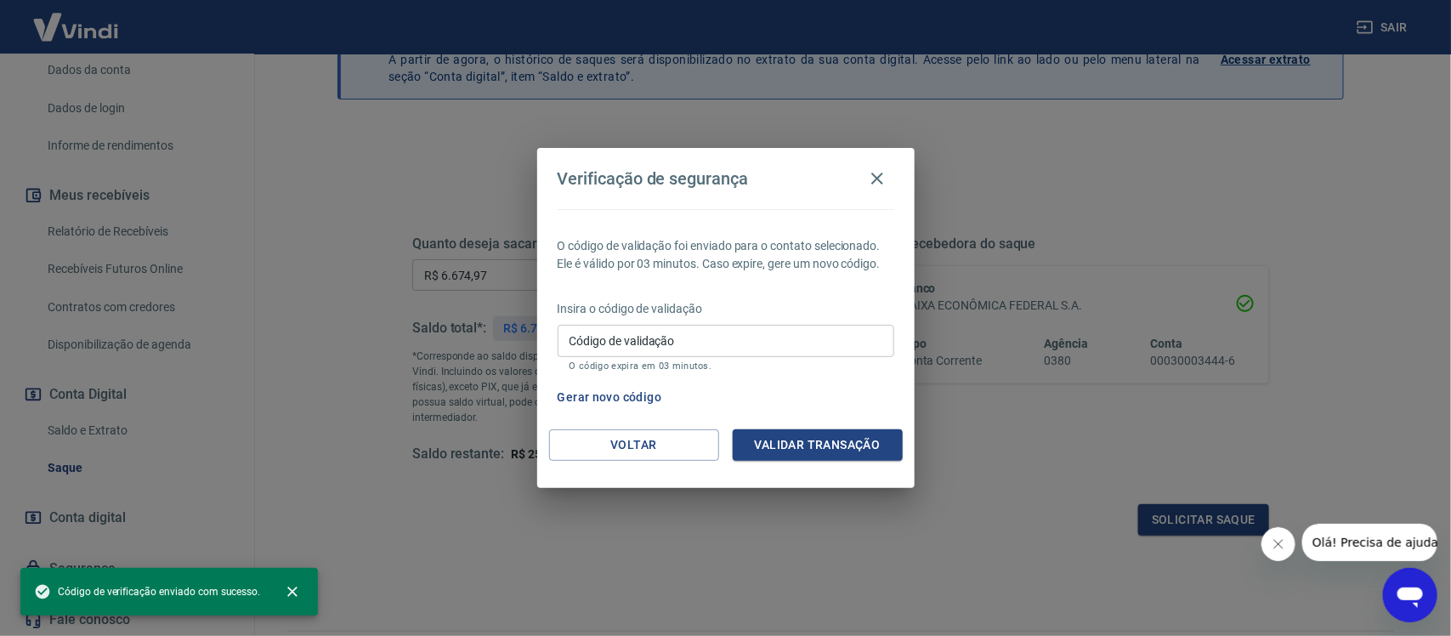
click at [587, 341] on input "Código de validação" at bounding box center [726, 340] width 337 height 31
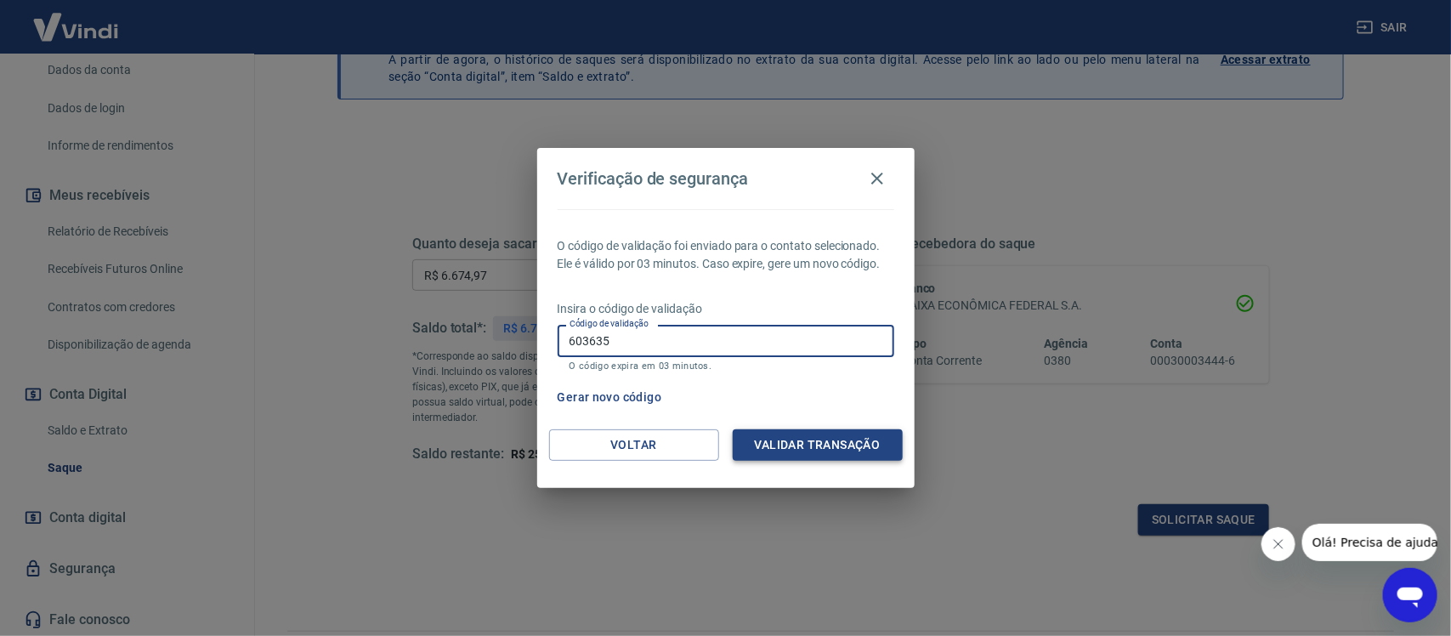
type input "603635"
click at [847, 445] on button "Validar transação" at bounding box center [818, 444] width 170 height 31
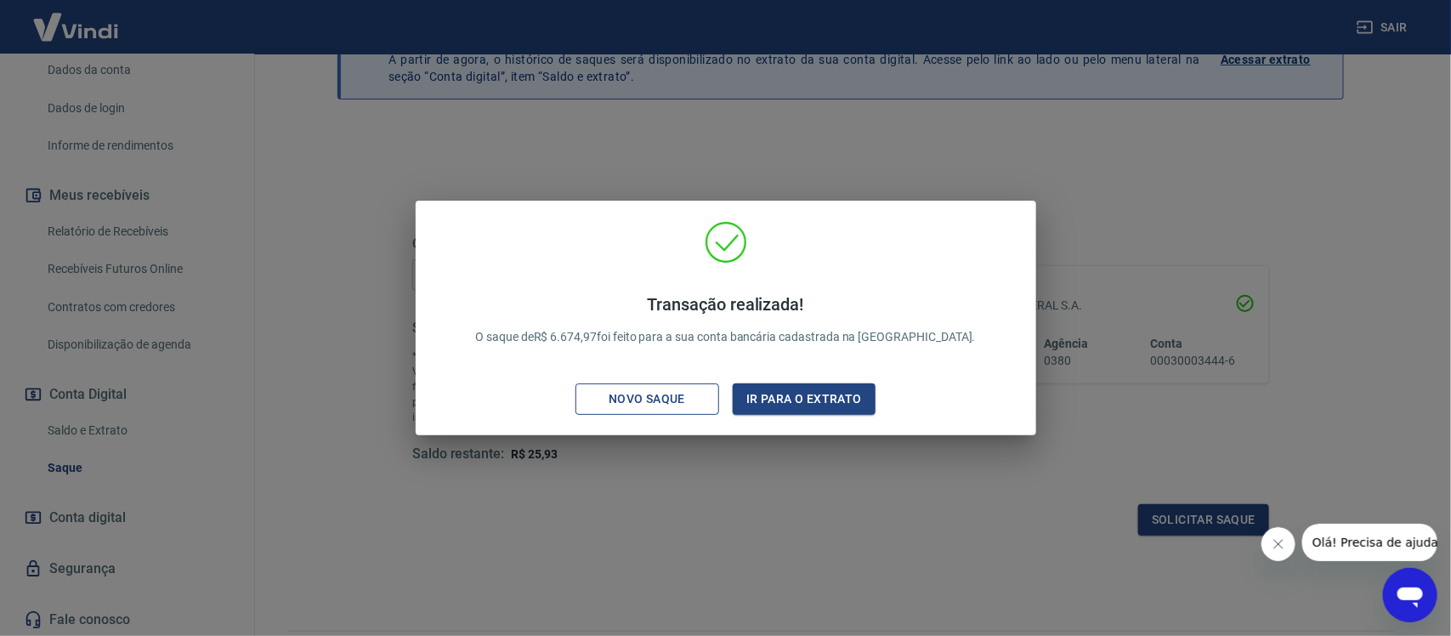
click at [654, 391] on div "Novo saque" at bounding box center [646, 398] width 117 height 21
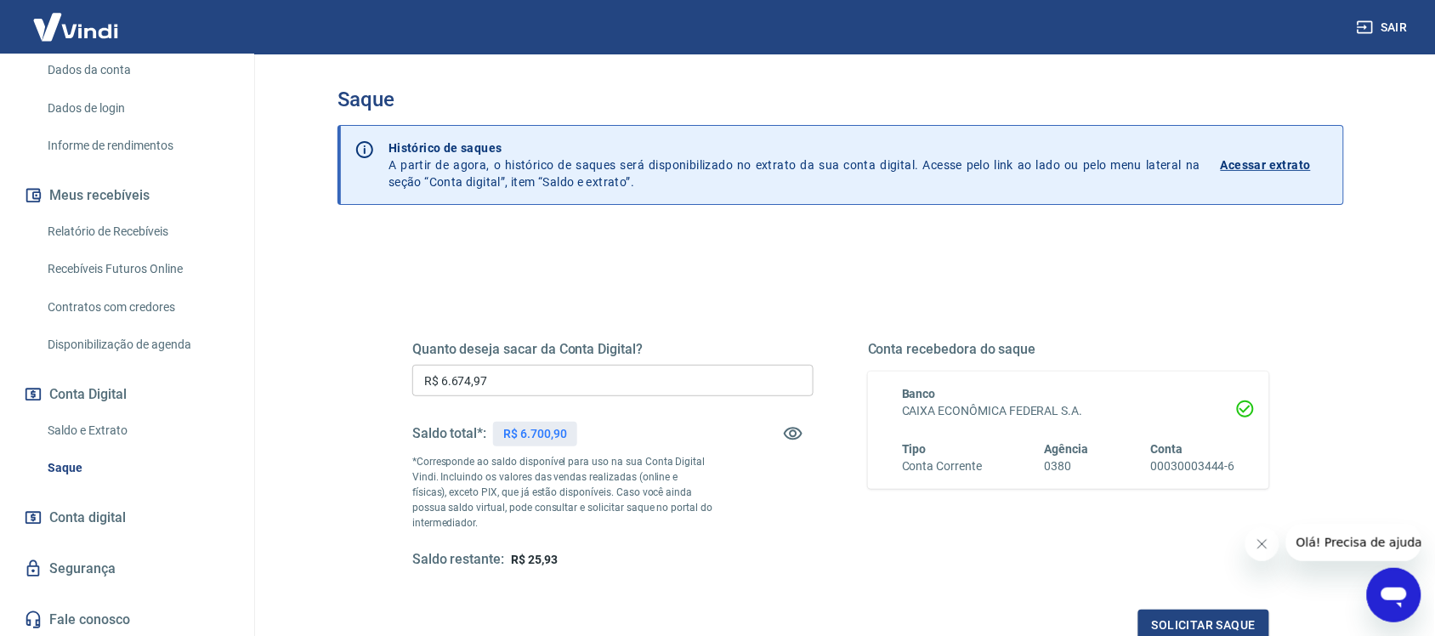
scroll to position [0, 0]
click at [115, 242] on link "Relatório de Recebíveis" at bounding box center [137, 231] width 193 height 35
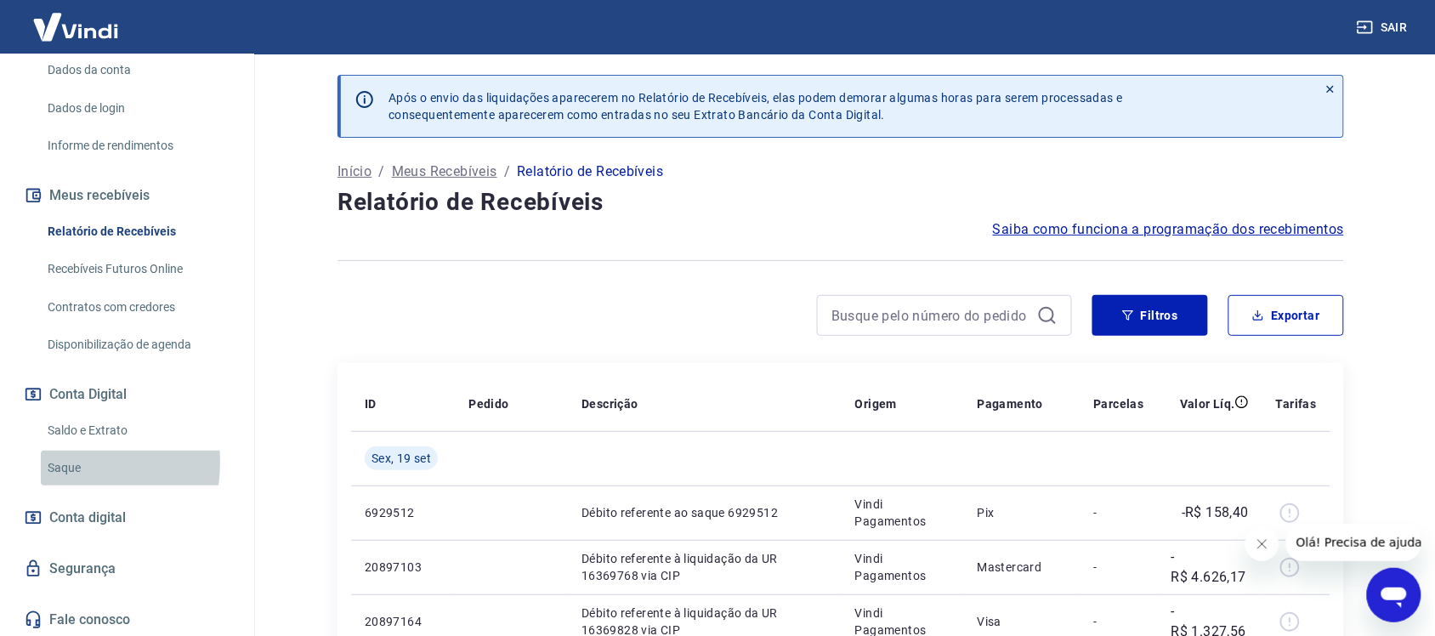
click at [52, 462] on link "Saque" at bounding box center [137, 467] width 193 height 35
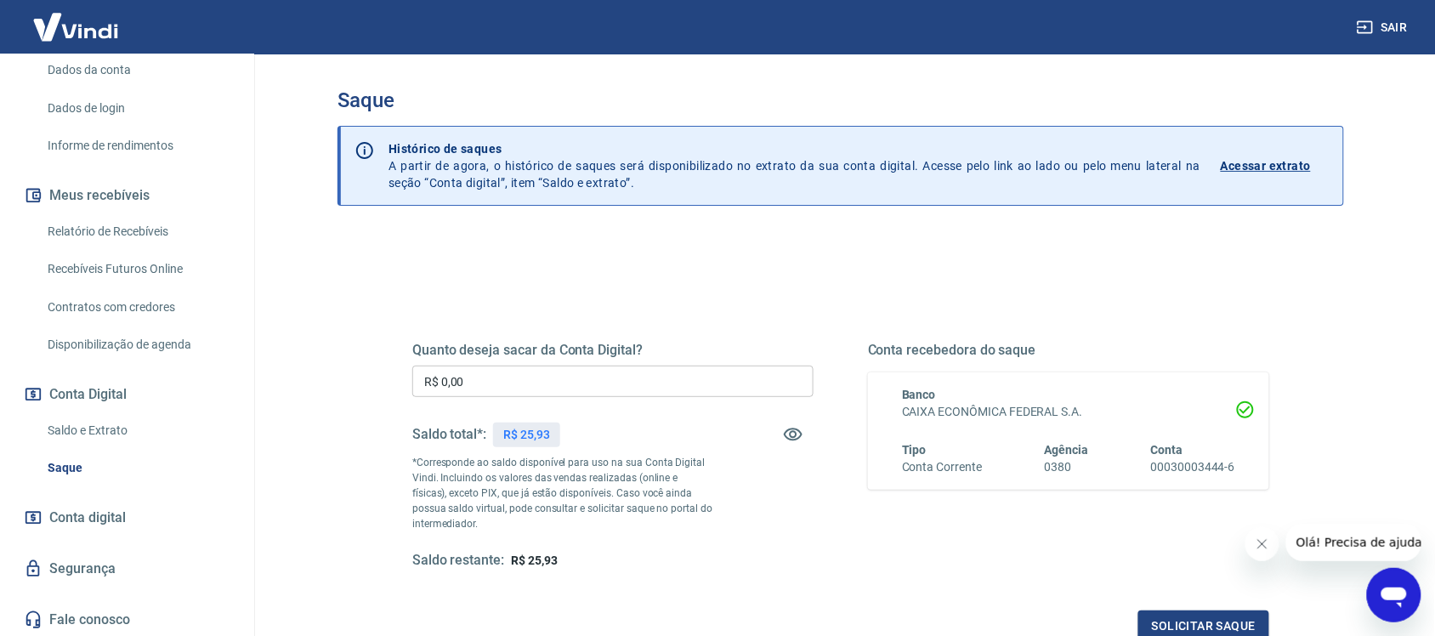
scroll to position [106, 0]
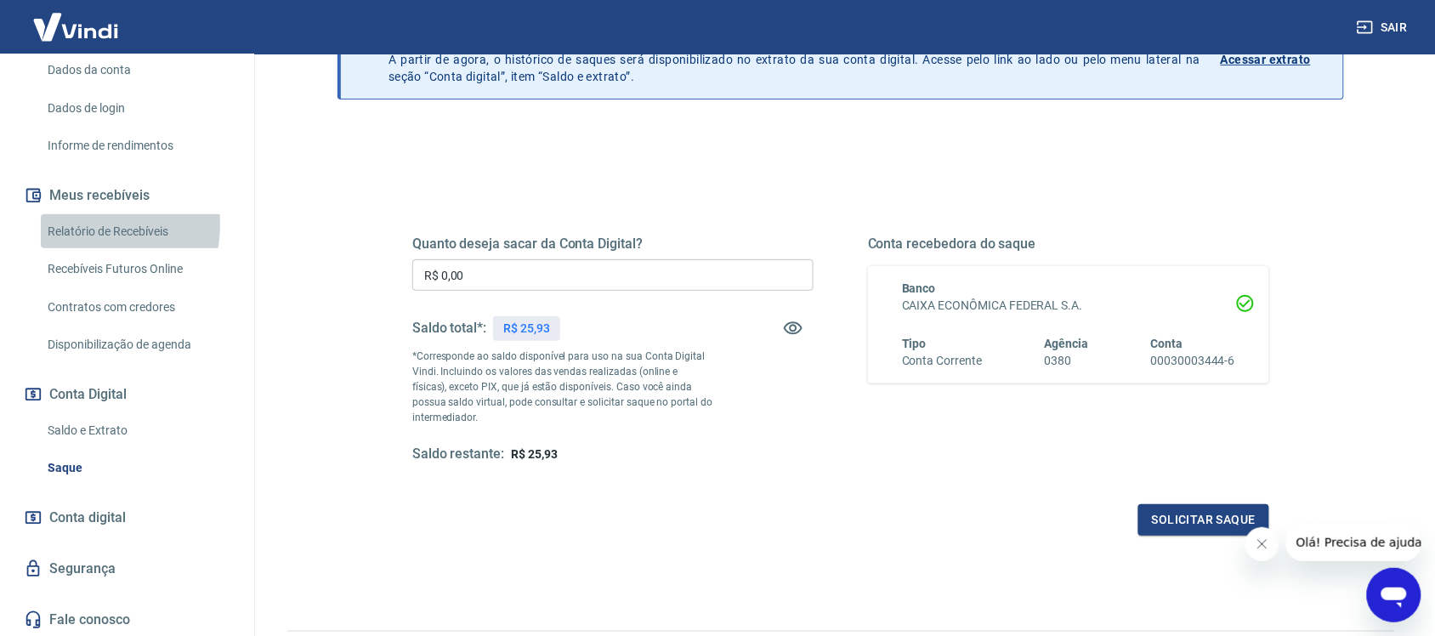
click at [75, 224] on link "Relatório de Recebíveis" at bounding box center [137, 231] width 193 height 35
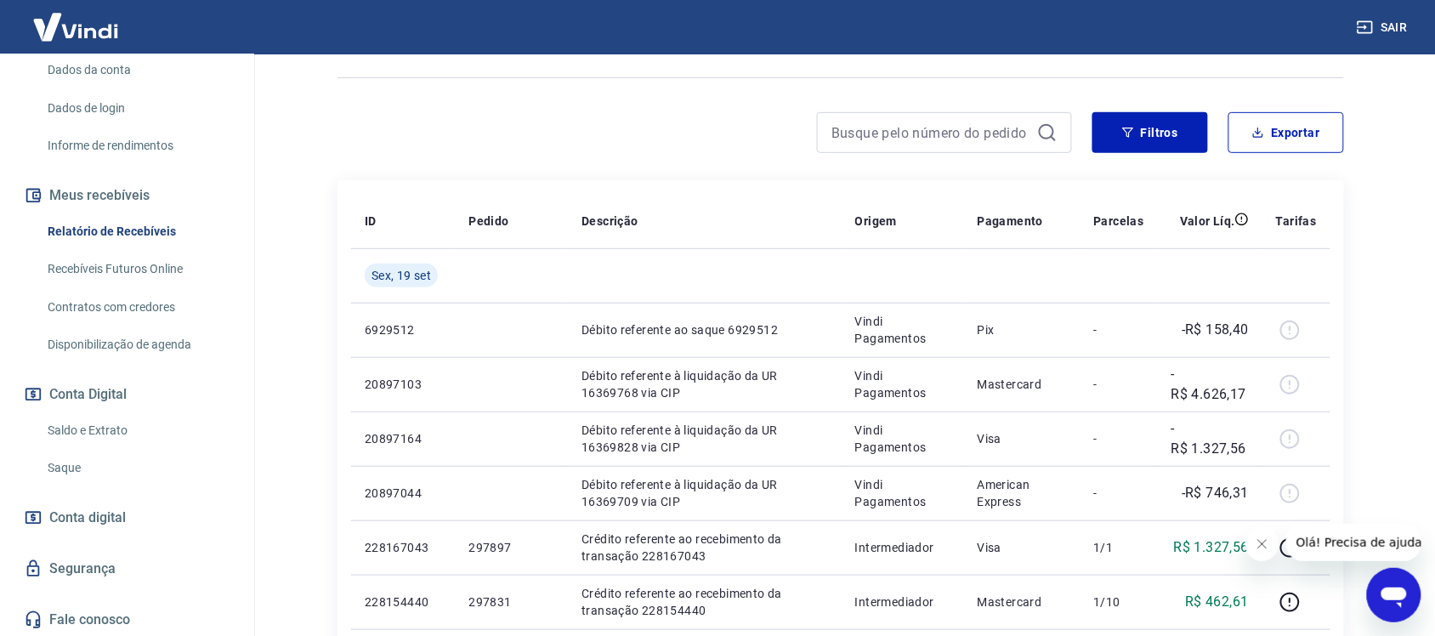
scroll to position [212, 0]
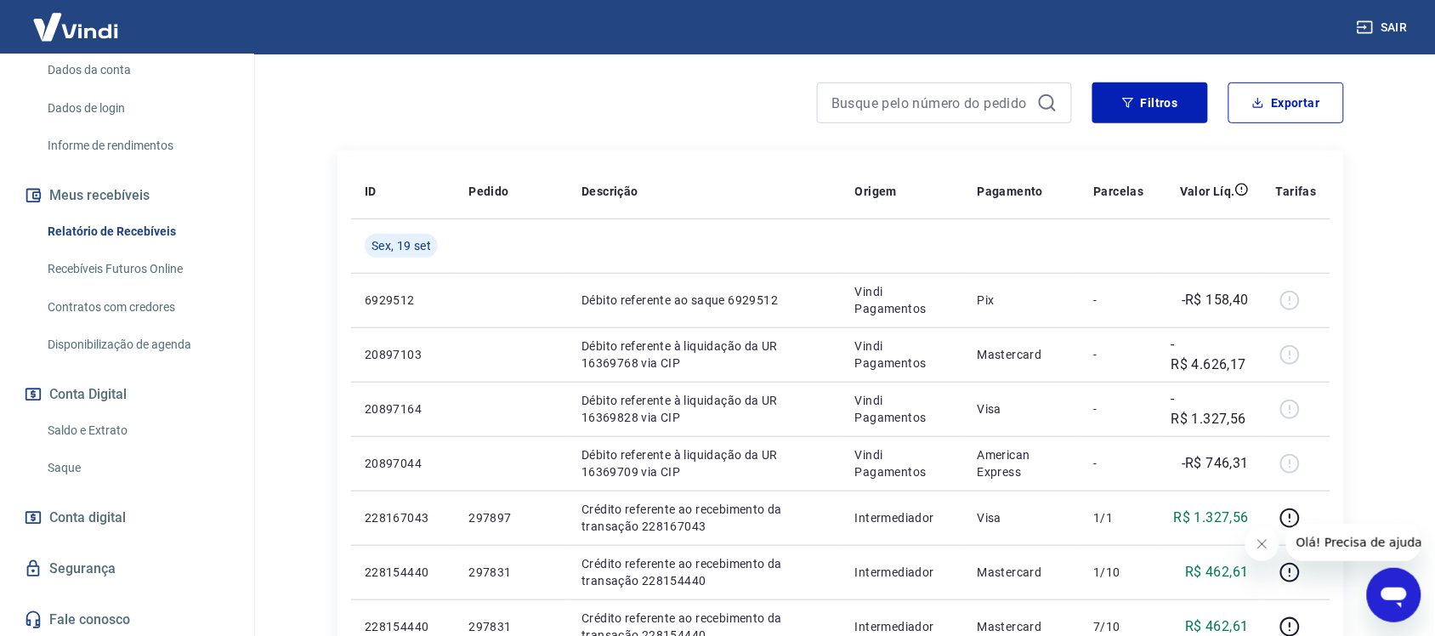
click at [90, 429] on link "Saldo e Extrato" at bounding box center [137, 430] width 193 height 35
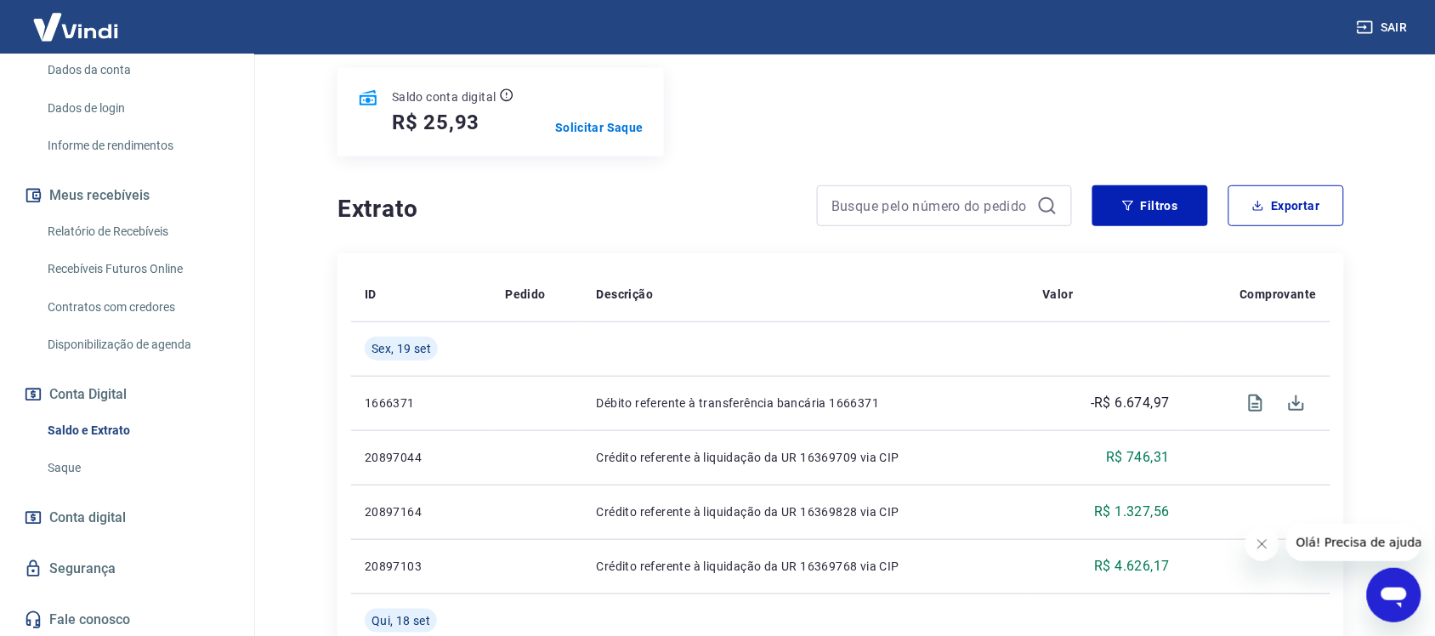
scroll to position [212, 0]
